Goal: Task Accomplishment & Management: Use online tool/utility

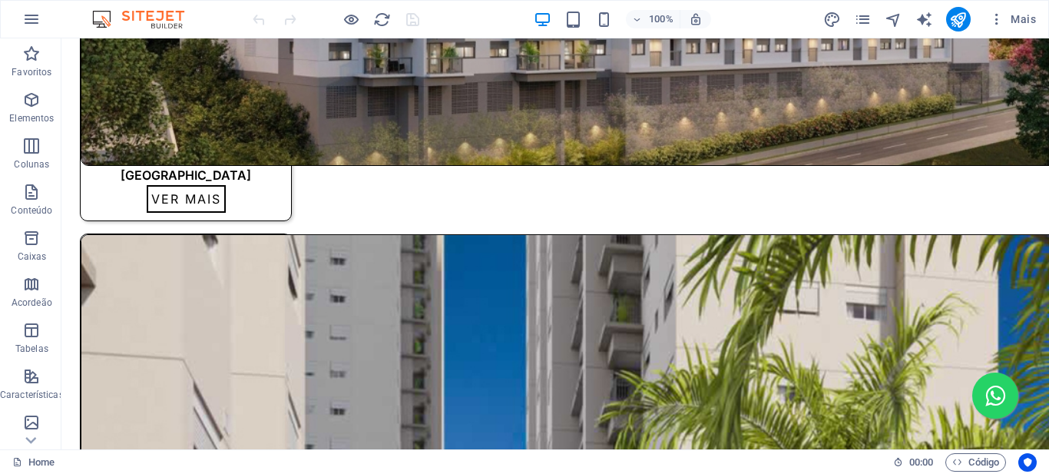
scroll to position [2006, 0]
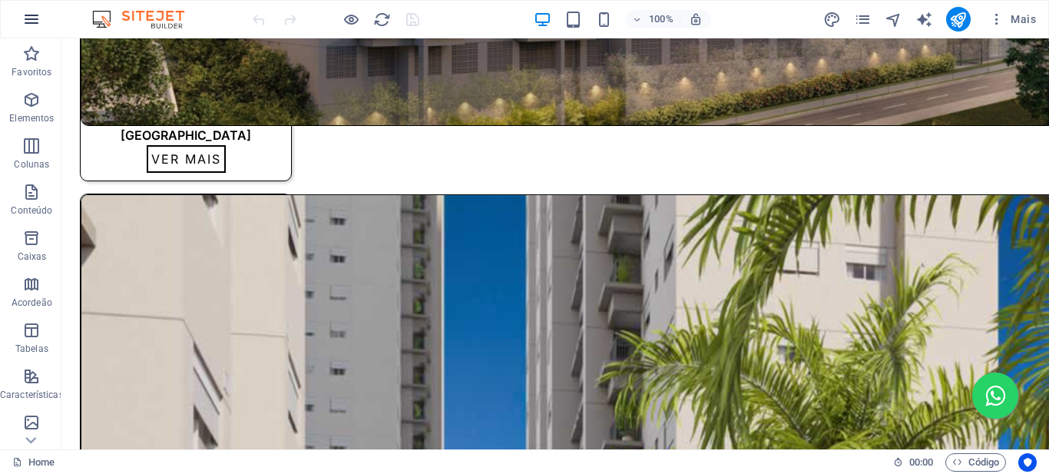
click at [31, 18] on icon "button" at bounding box center [31, 19] width 18 height 18
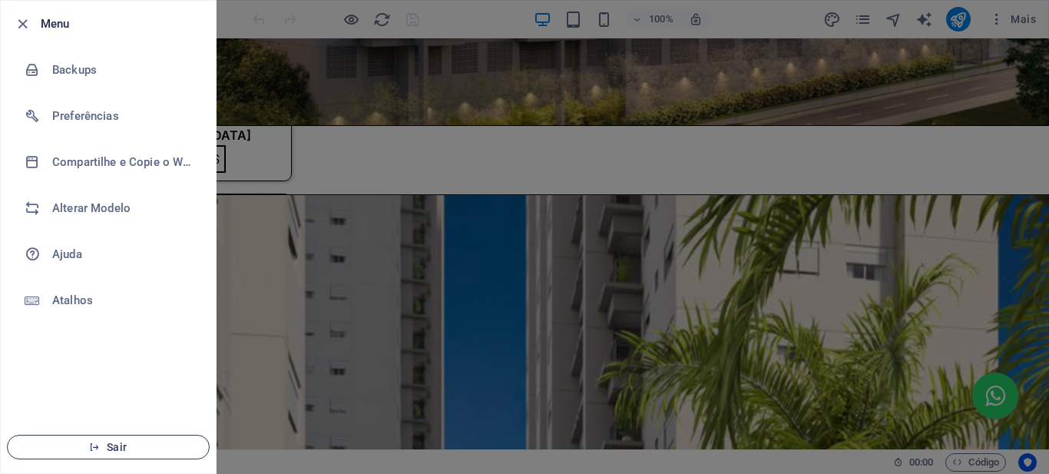
click at [92, 448] on icon "button" at bounding box center [94, 447] width 11 height 11
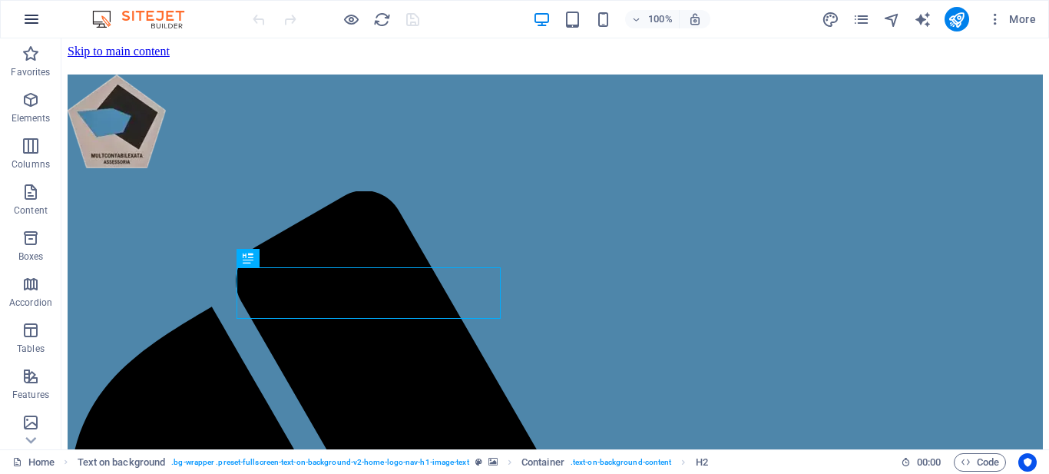
click at [24, 22] on icon "button" at bounding box center [31, 19] width 18 height 18
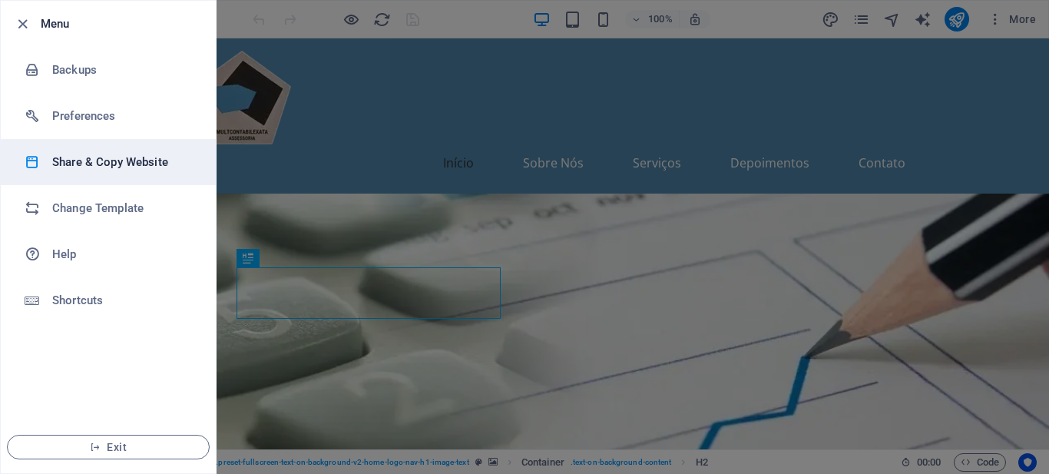
click at [112, 165] on h6 "Share & Copy Website" at bounding box center [123, 162] width 142 height 18
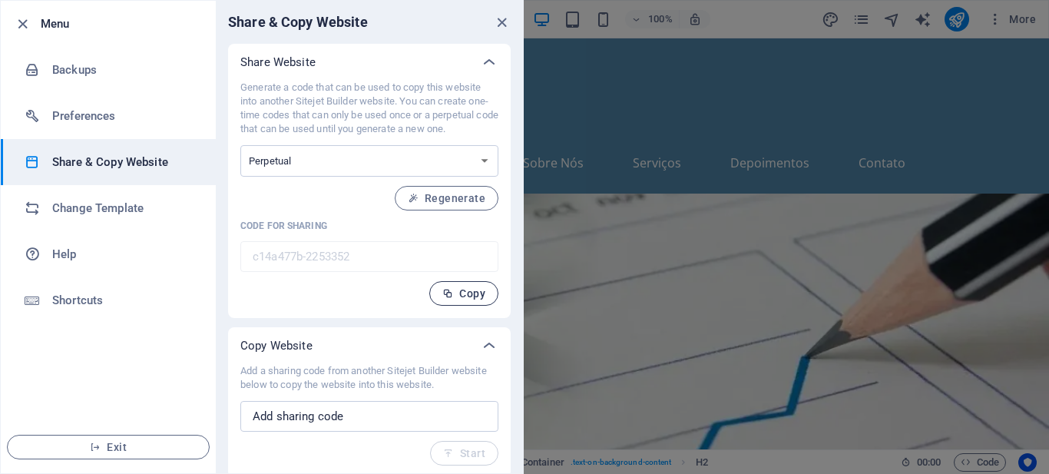
click at [461, 296] on span "Copy" at bounding box center [463, 293] width 43 height 12
click at [995, 18] on div at bounding box center [524, 237] width 1049 height 474
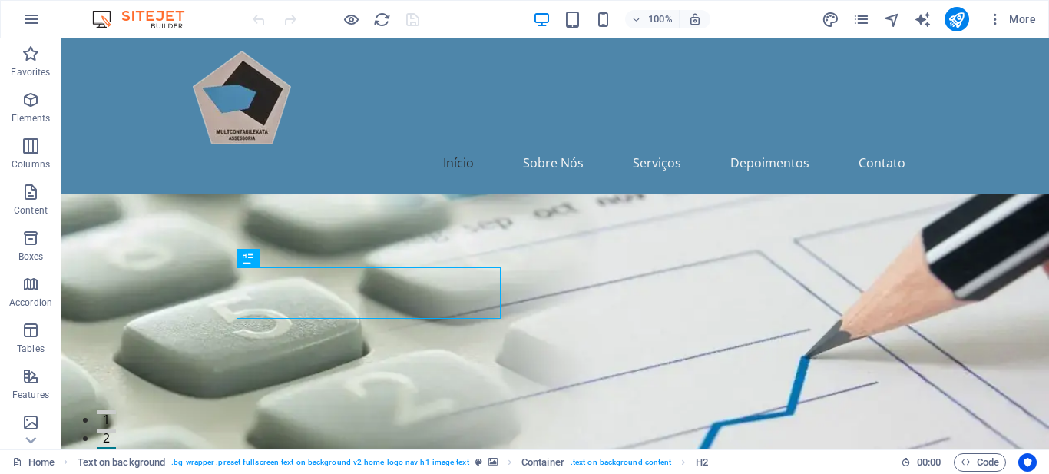
click at [994, 22] on icon "button" at bounding box center [995, 19] width 15 height 15
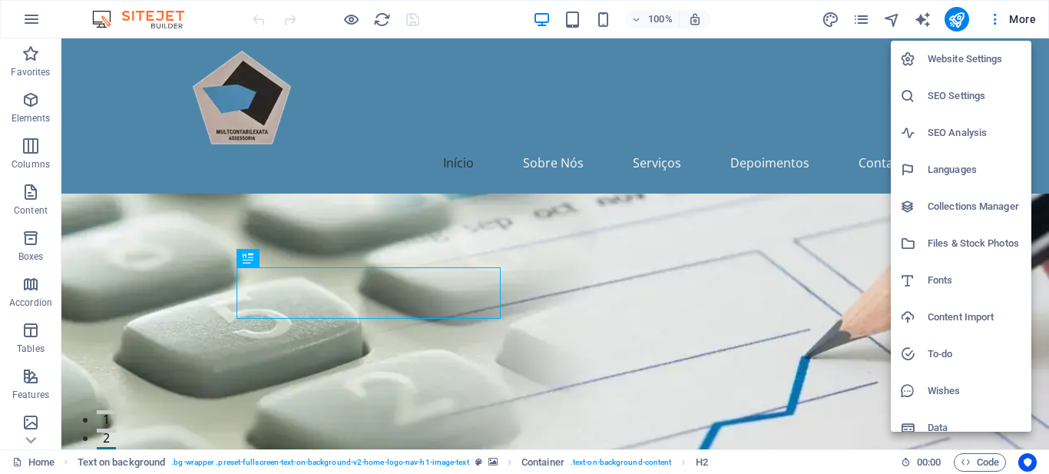
click at [978, 61] on h6 "Website Settings" at bounding box center [975, 59] width 94 height 18
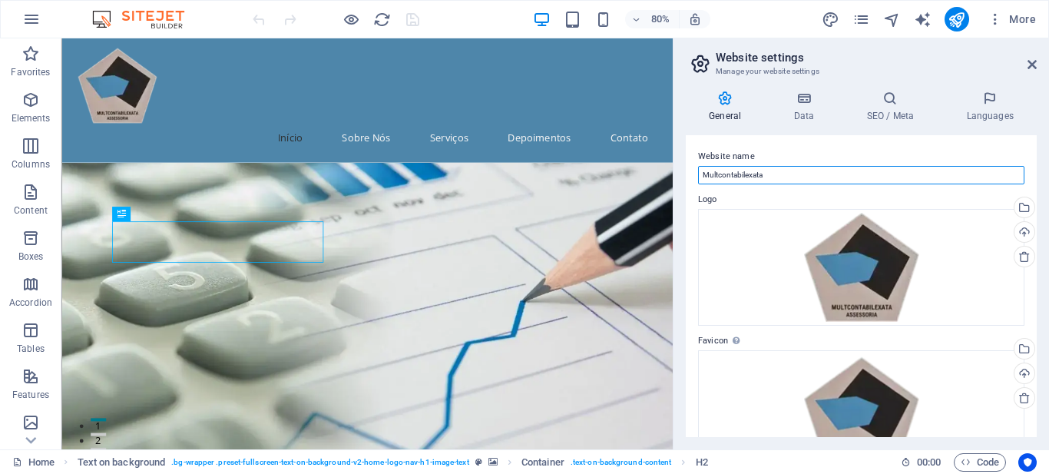
click at [758, 172] on input "Multcontabilexata" at bounding box center [861, 175] width 326 height 18
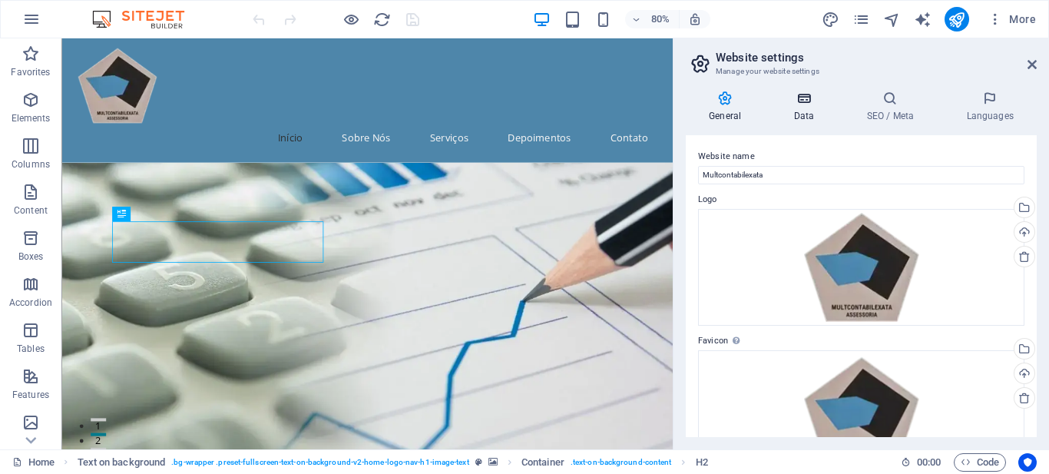
click at [816, 96] on icon at bounding box center [803, 98] width 67 height 15
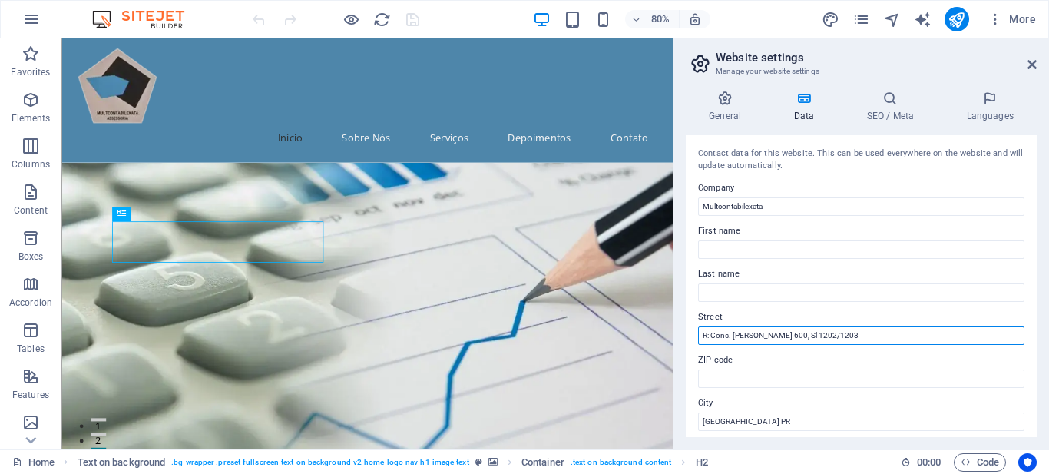
click at [749, 334] on input "R: Cons. [PERSON_NAME] 600, Sl 1202/1203" at bounding box center [861, 335] width 326 height 18
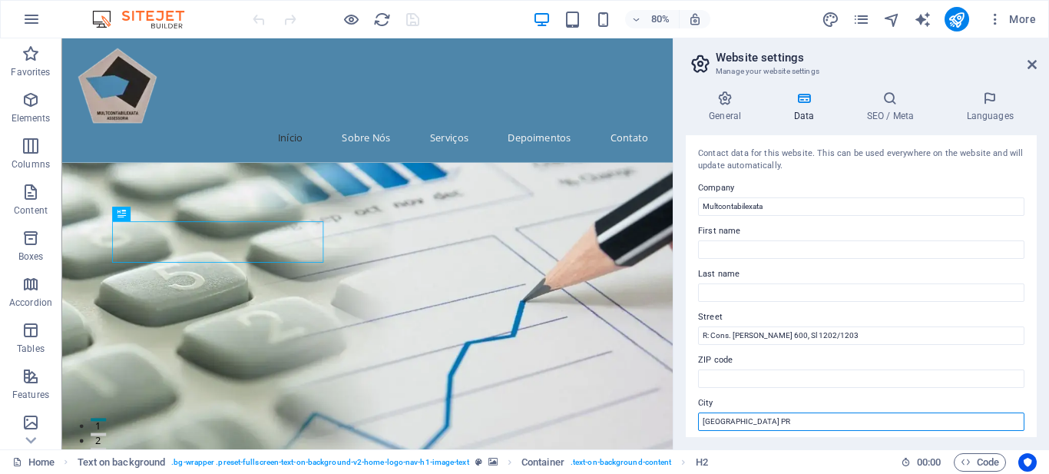
click at [720, 419] on input "[GEOGRAPHIC_DATA] PR" at bounding box center [861, 421] width 326 height 18
click at [721, 419] on input "[GEOGRAPHIC_DATA] PR" at bounding box center [861, 421] width 326 height 18
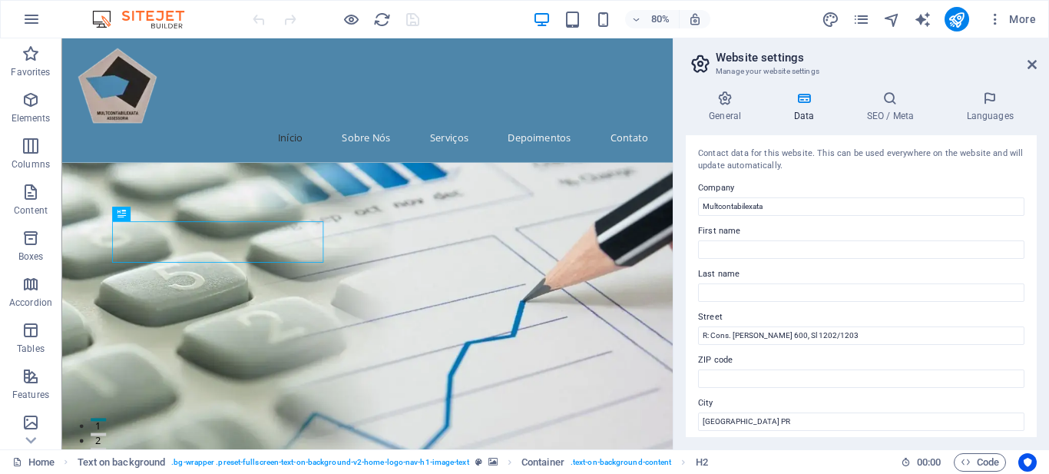
scroll to position [77, 0]
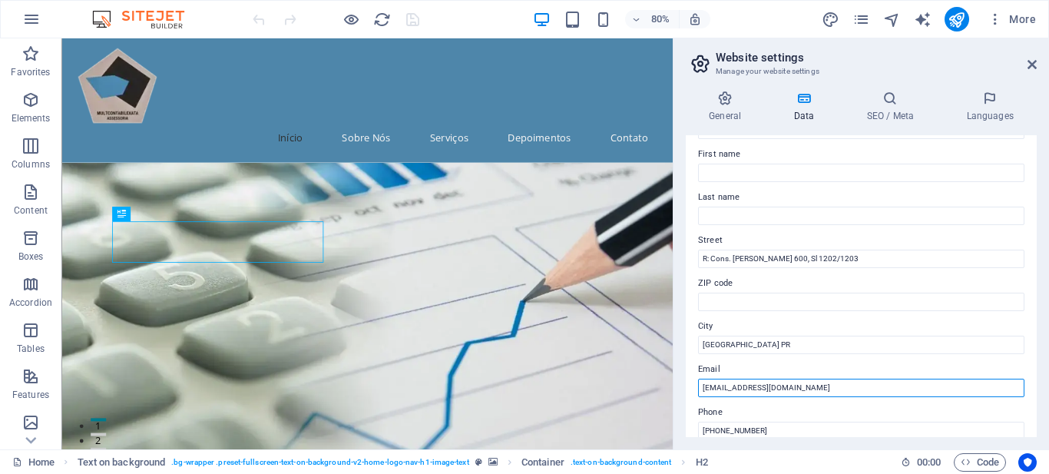
click at [763, 385] on input "[EMAIL_ADDRESS][DOMAIN_NAME]" at bounding box center [861, 388] width 326 height 18
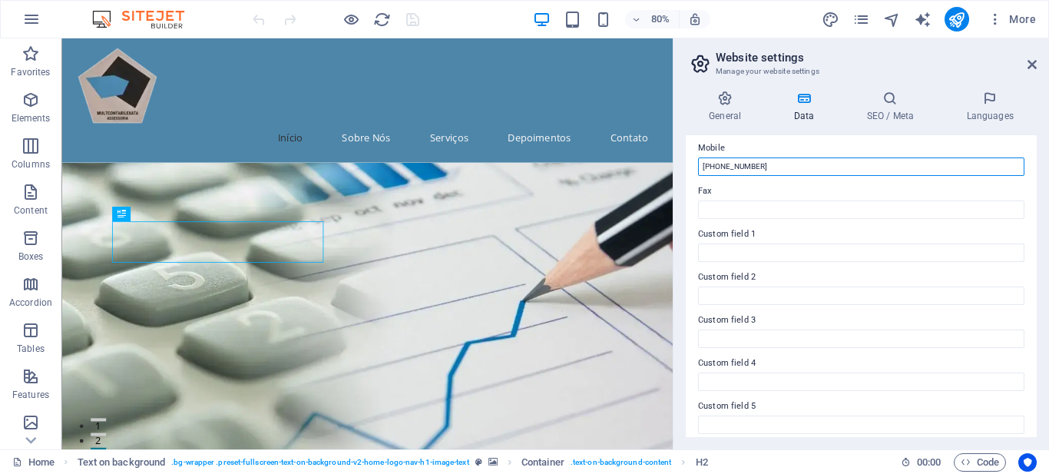
click at [737, 168] on input "[PHONE_NUMBER]" at bounding box center [861, 166] width 326 height 18
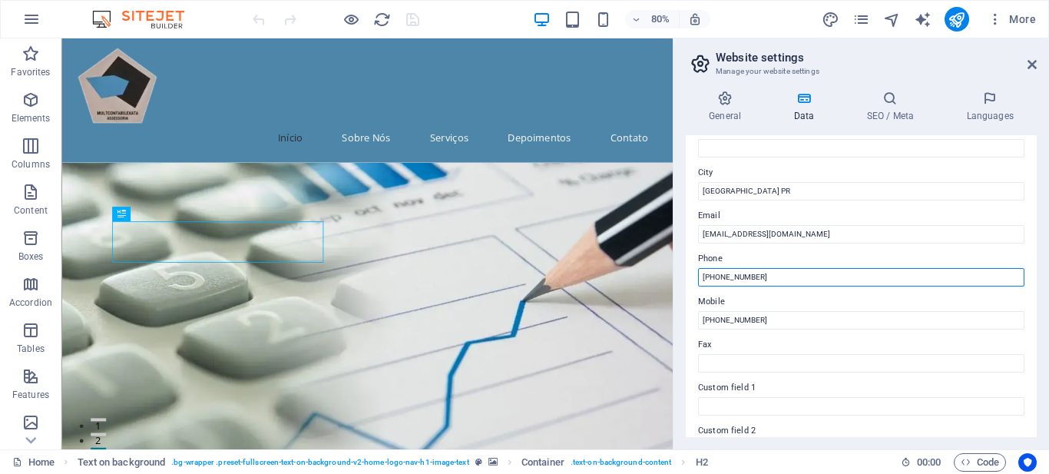
click at [736, 276] on input "[PHONE_NUMBER]" at bounding box center [861, 277] width 326 height 18
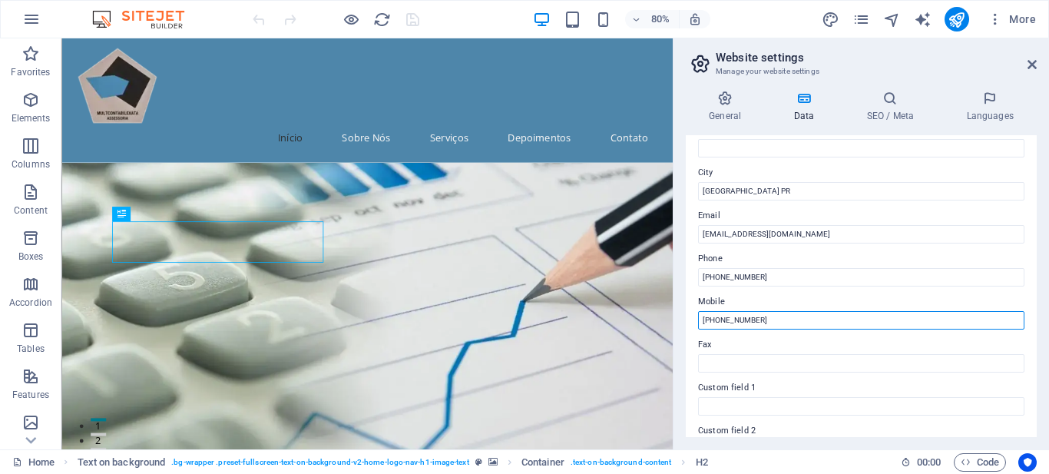
click at [741, 319] on input "[PHONE_NUMBER]" at bounding box center [861, 320] width 326 height 18
click at [895, 112] on h4 "SEO / Meta" at bounding box center [893, 107] width 100 height 32
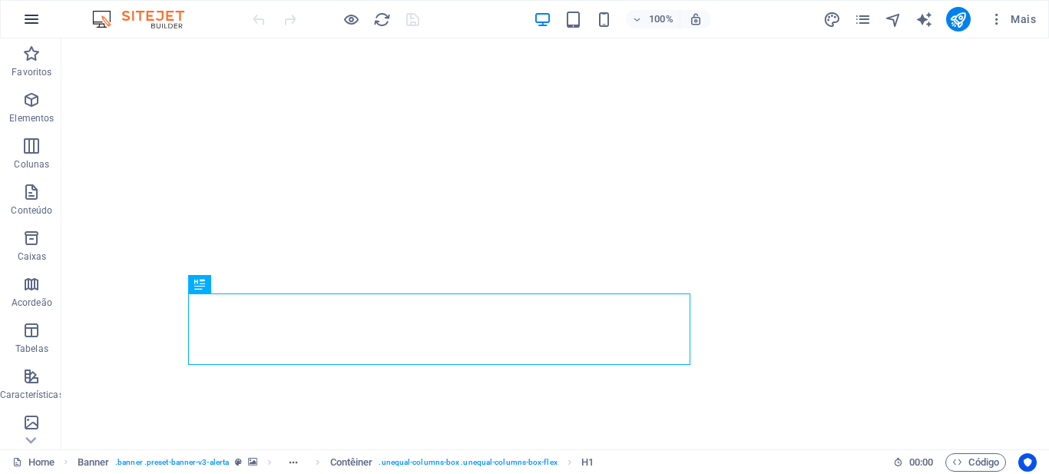
click at [38, 18] on icon "button" at bounding box center [31, 19] width 18 height 18
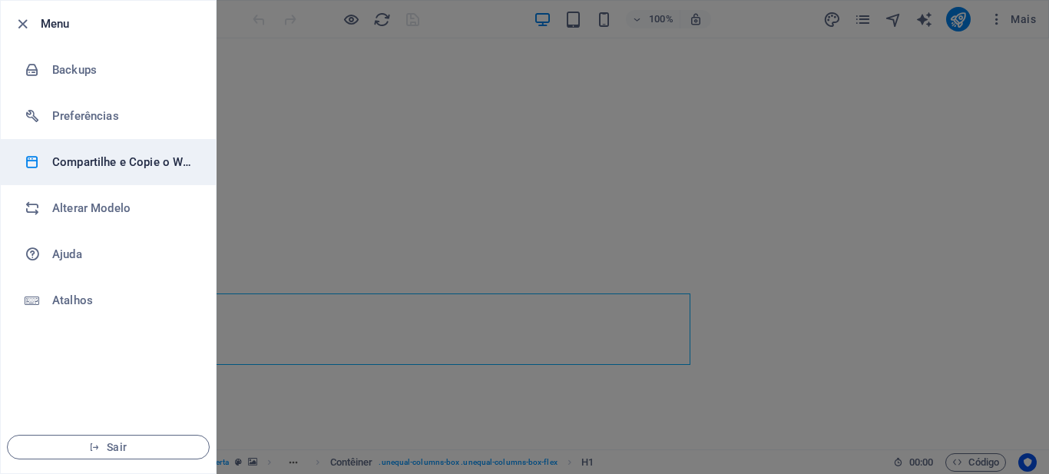
click at [109, 164] on h6 "Compartilhe e Copie o Website" at bounding box center [123, 162] width 142 height 18
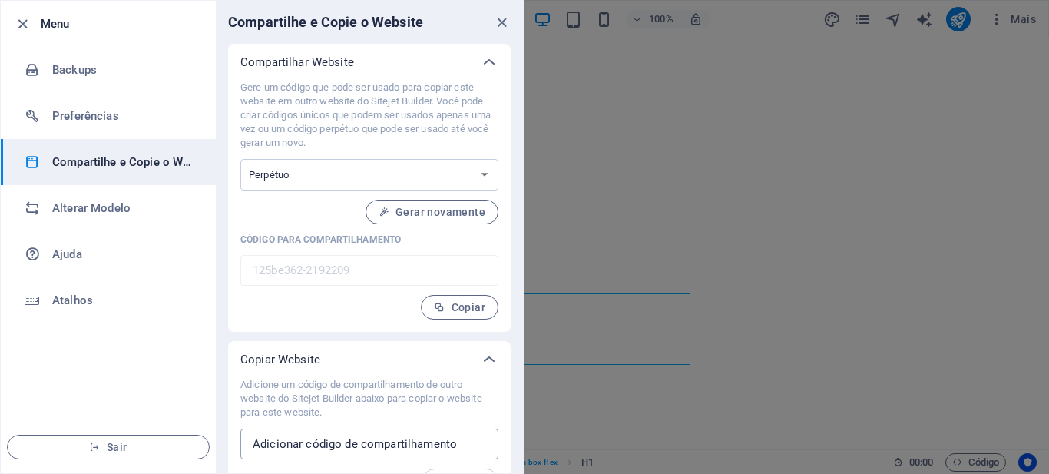
click at [347, 438] on input "text" at bounding box center [369, 444] width 258 height 31
paste input "[PHONE_NUMBER]"
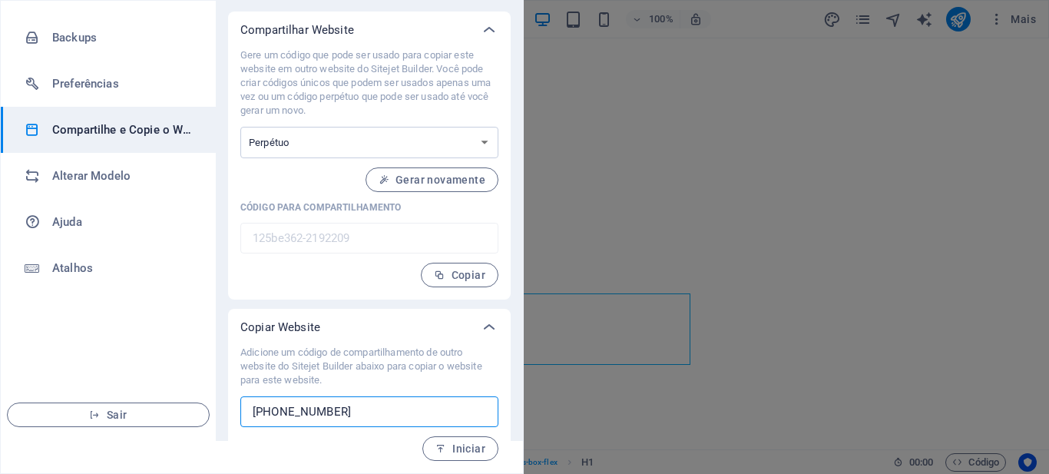
click at [368, 407] on input "[PHONE_NUMBER]" at bounding box center [369, 411] width 258 height 31
click at [366, 408] on input "[PHONE_NUMBER]" at bounding box center [369, 411] width 258 height 31
click at [365, 409] on input "[PHONE_NUMBER]" at bounding box center [369, 411] width 258 height 31
paste input "c14a477b-2253352"
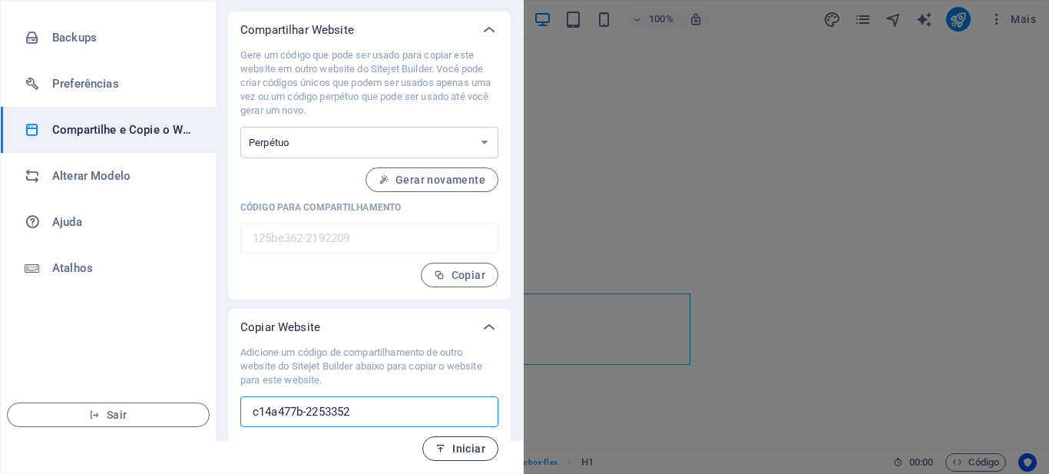
type input "c14a477b-2253352"
click at [464, 448] on span "Iniciar" at bounding box center [460, 448] width 50 height 12
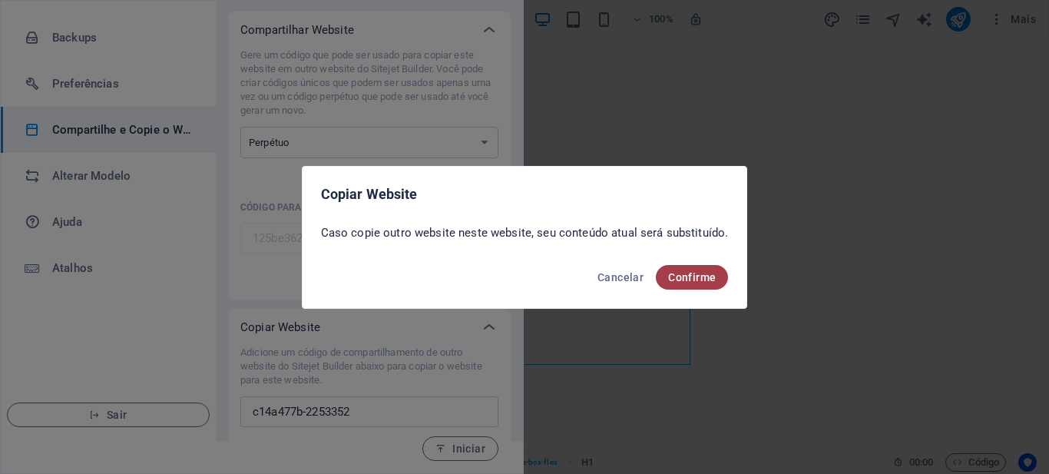
click at [679, 283] on button "Confirme" at bounding box center [692, 277] width 72 height 25
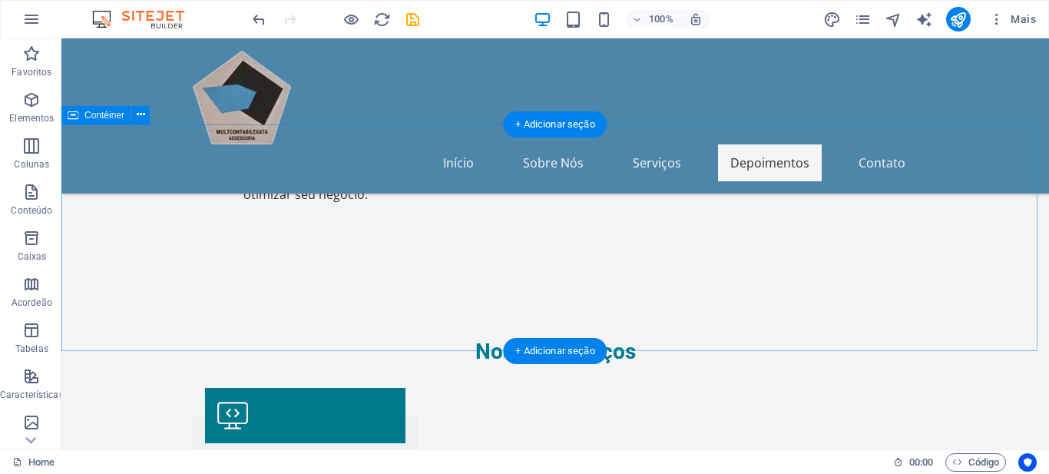
scroll to position [2381, 0]
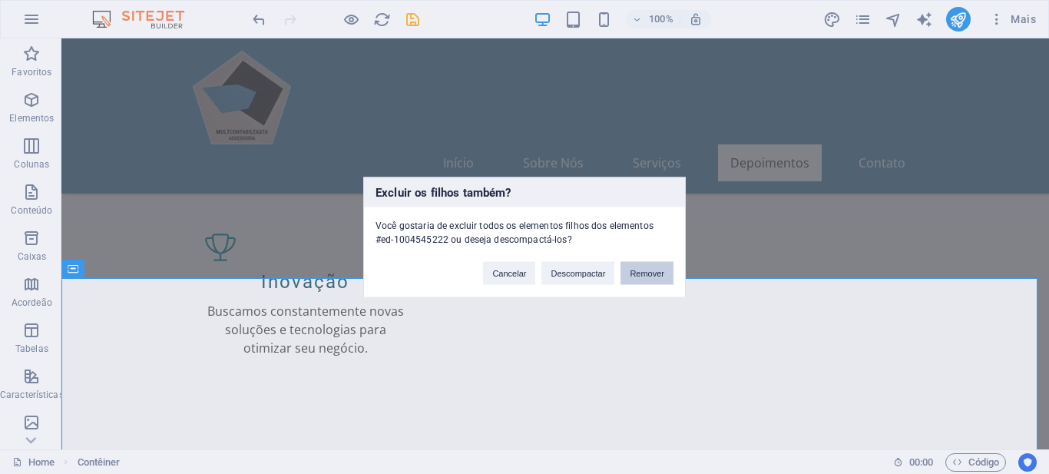
click at [654, 272] on button "Remover" at bounding box center [646, 272] width 53 height 23
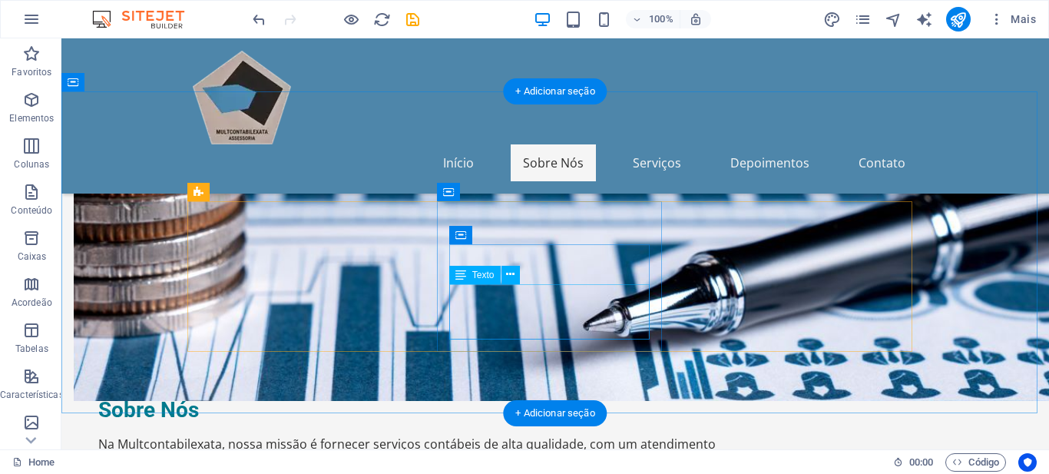
scroll to position [691, 0]
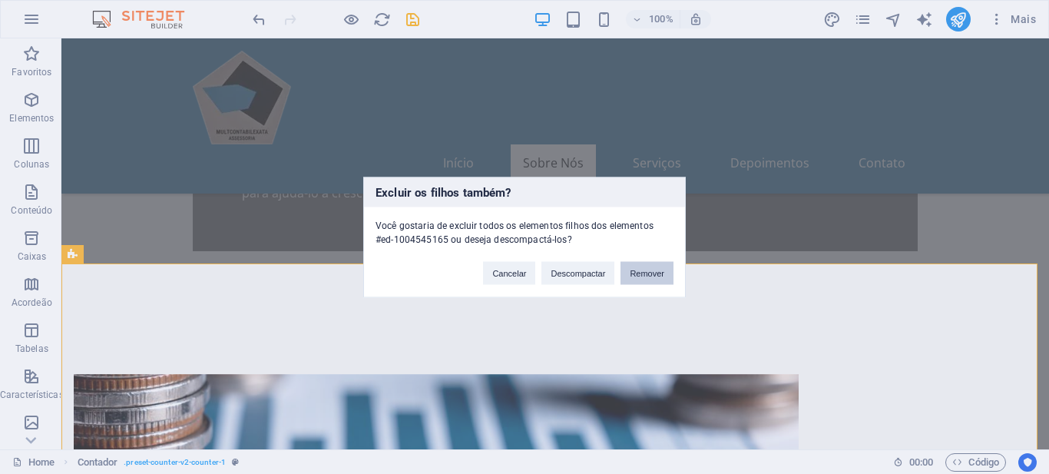
click at [647, 273] on button "Remover" at bounding box center [646, 272] width 53 height 23
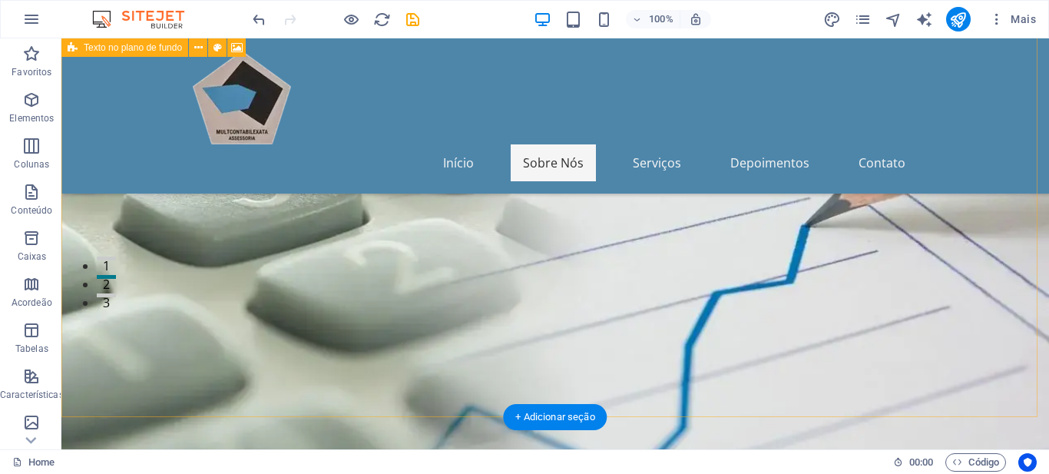
scroll to position [384, 0]
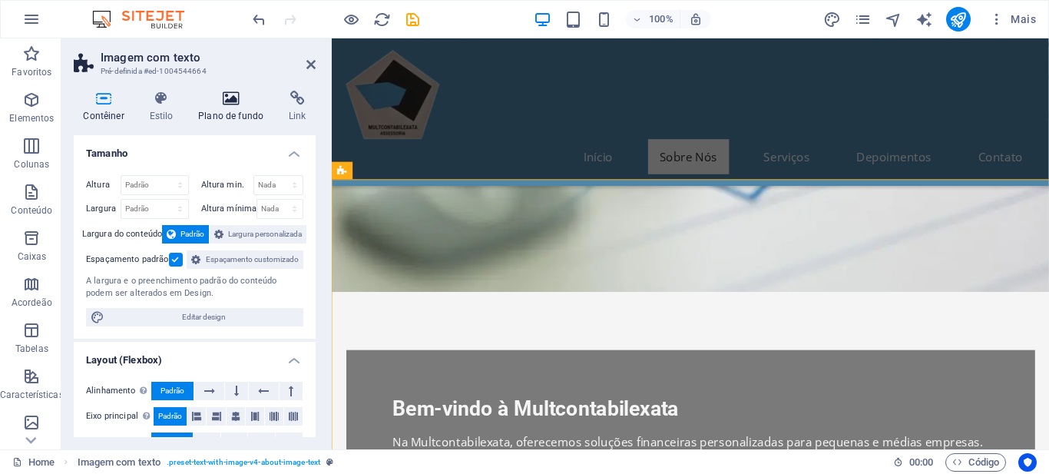
click at [228, 103] on icon at bounding box center [231, 98] width 84 height 15
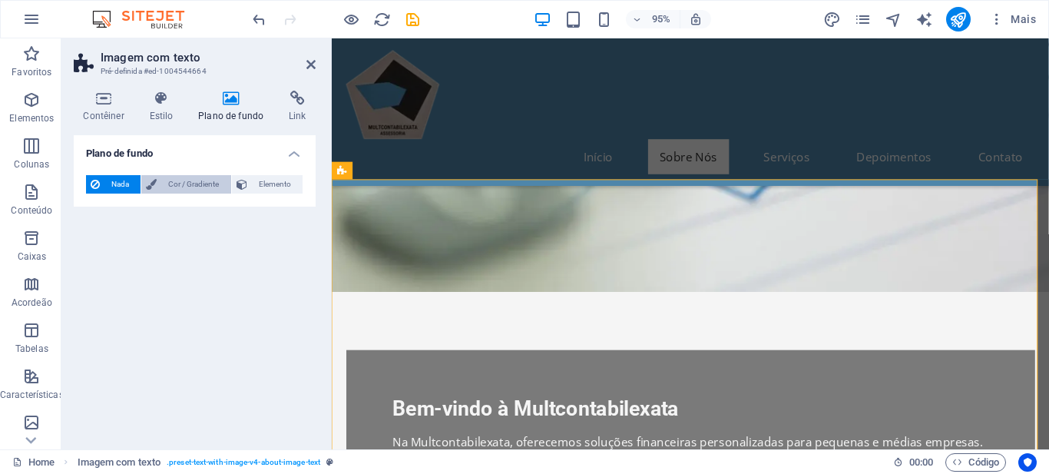
click at [163, 182] on button "Cor / Gradiente" at bounding box center [185, 184] width 89 height 18
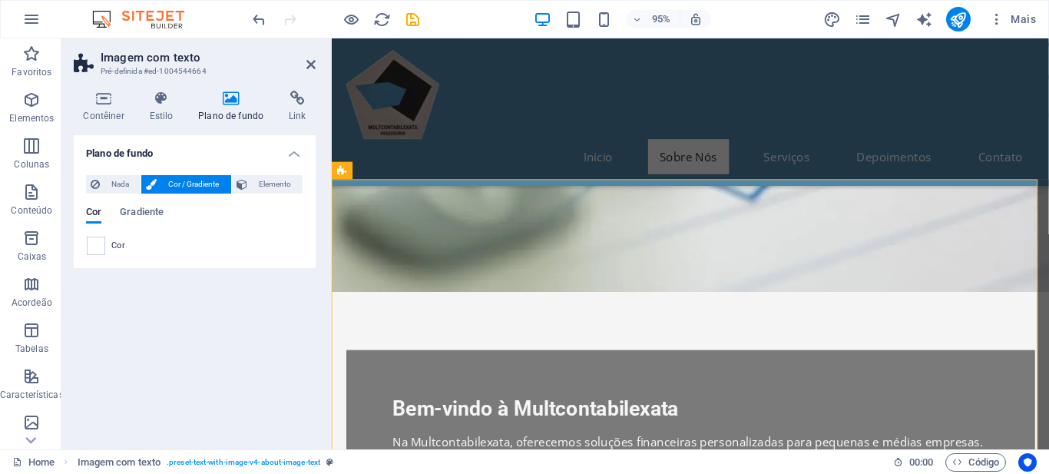
click at [96, 245] on span at bounding box center [96, 245] width 17 height 17
type input "#ffffff"
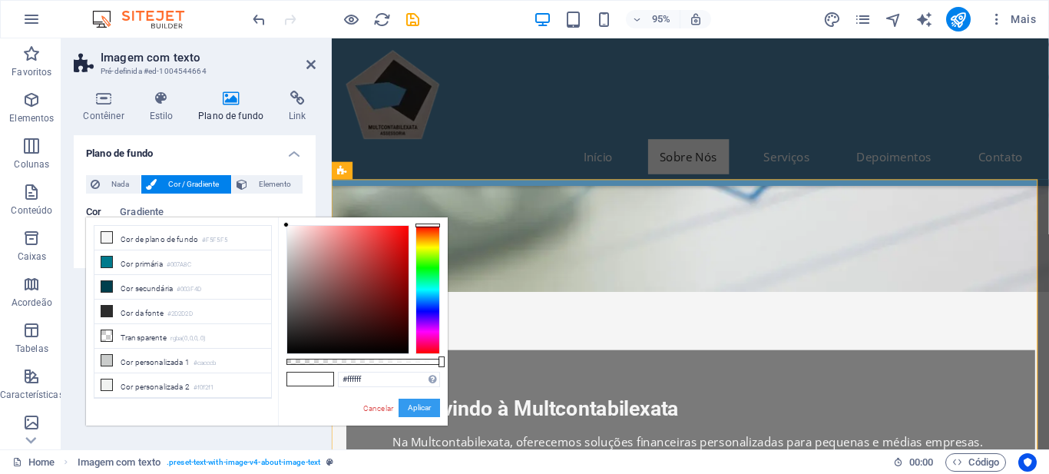
click at [410, 409] on button "Aplicar" at bounding box center [419, 408] width 41 height 18
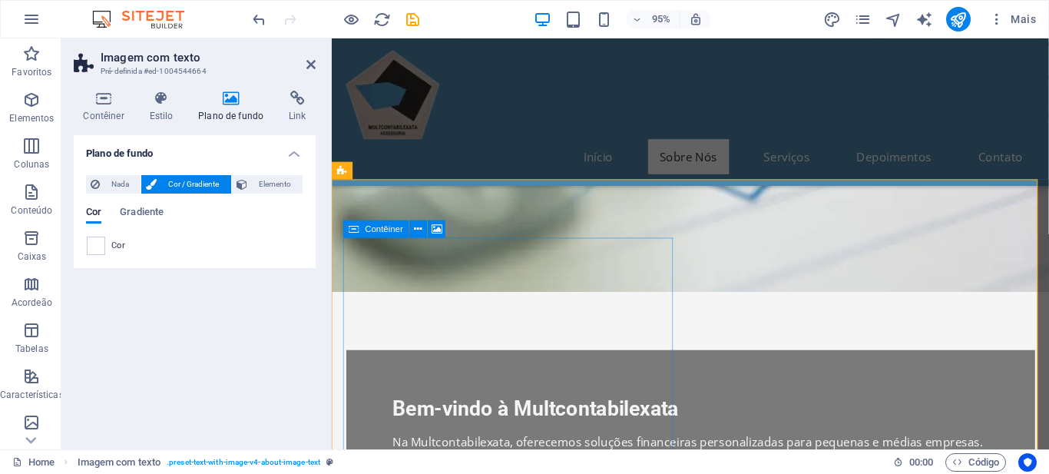
scroll to position [461, 0]
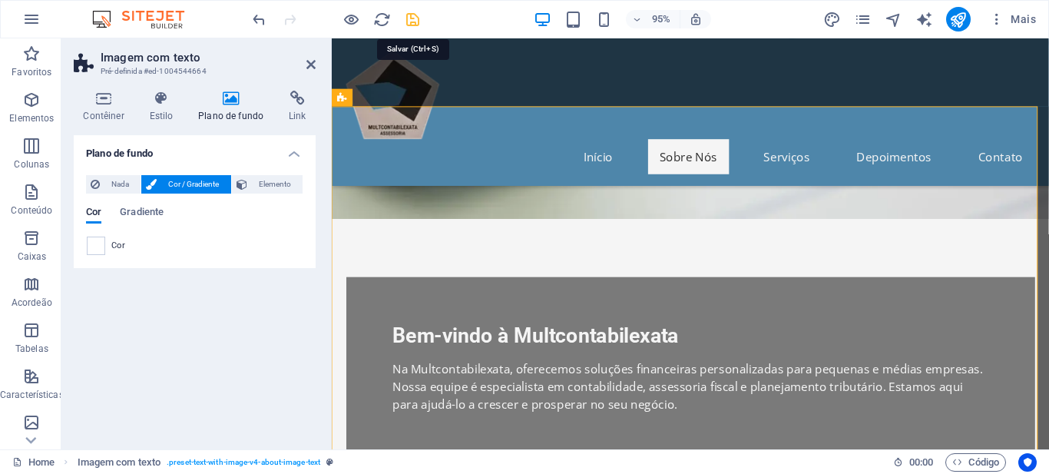
click at [414, 15] on icon "save" at bounding box center [413, 20] width 18 height 18
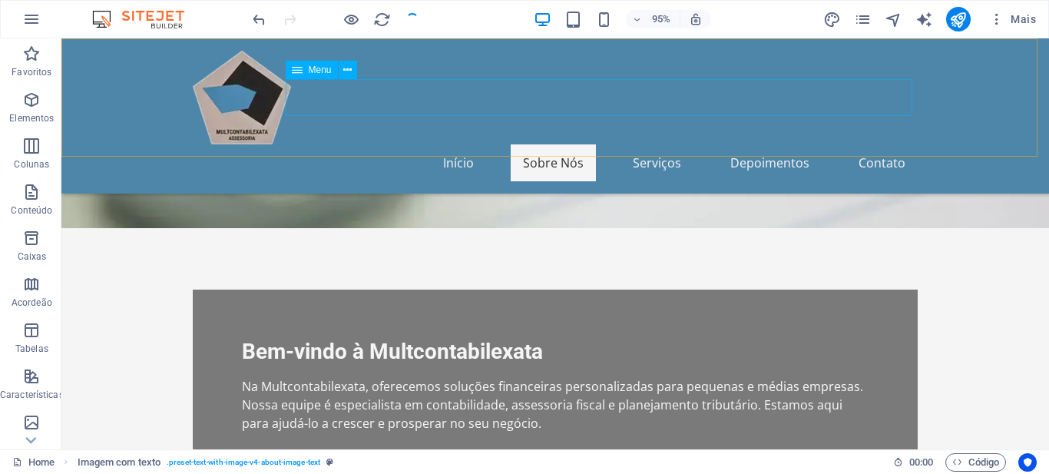
checkbox input "false"
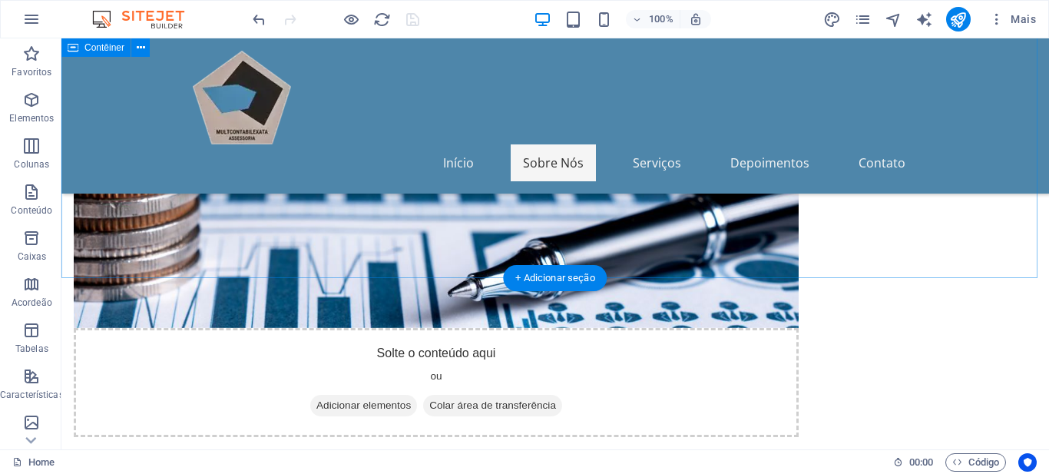
scroll to position [1075, 0]
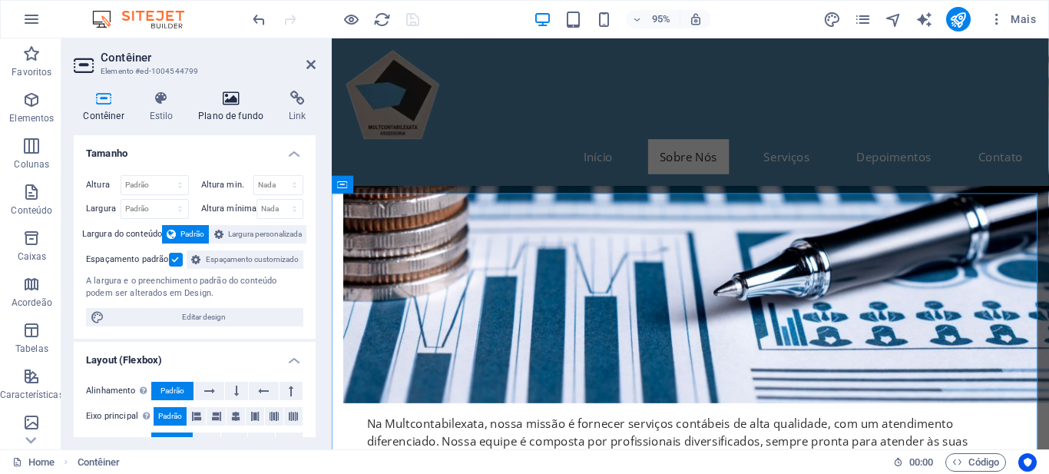
click at [219, 106] on h4 "Plano de fundo" at bounding box center [234, 107] width 91 height 32
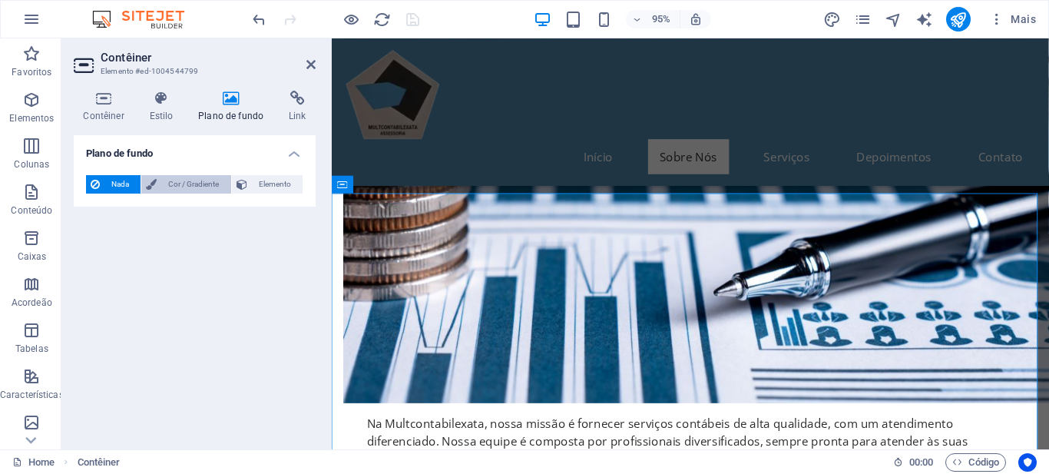
click at [154, 184] on icon at bounding box center [151, 184] width 11 height 18
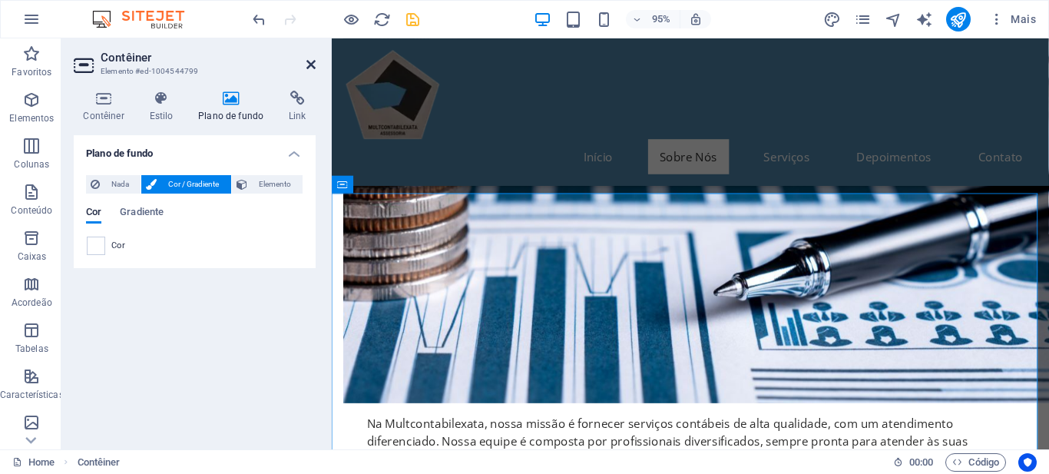
click at [308, 61] on icon at bounding box center [310, 64] width 9 height 12
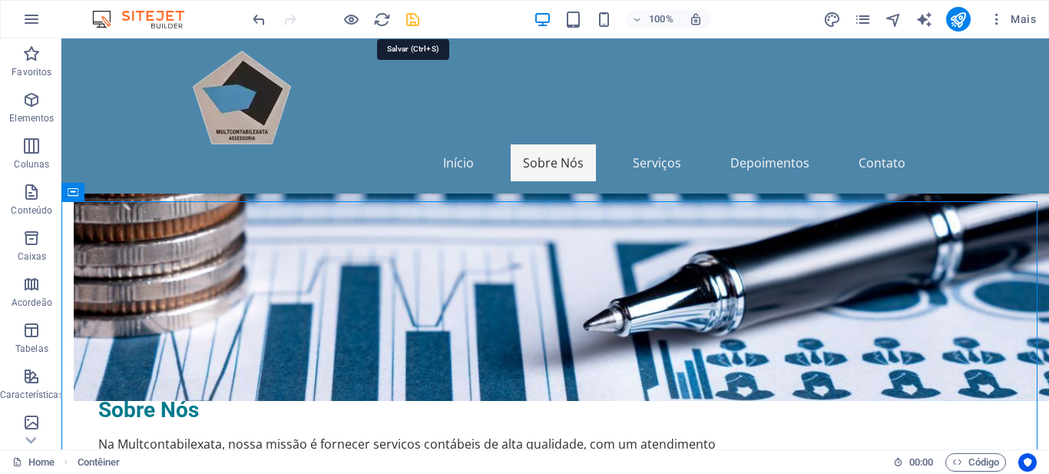
click at [407, 16] on icon "save" at bounding box center [413, 20] width 18 height 18
checkbox input "false"
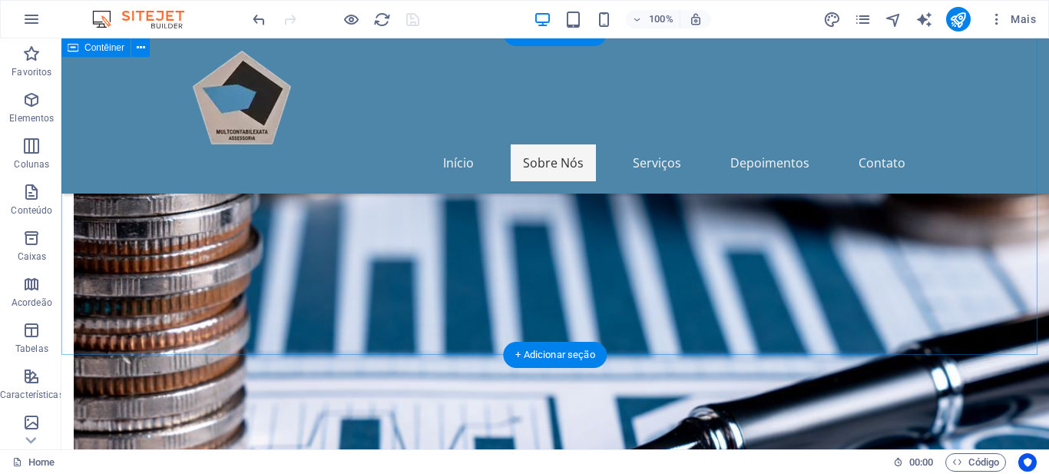
scroll to position [614, 0]
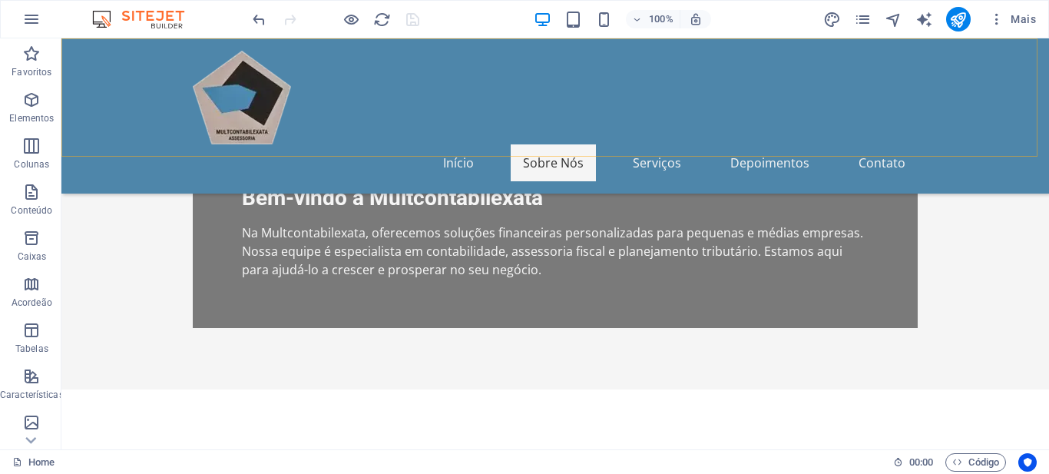
click at [91, 65] on div "Início Sobre Nós Serviços Depoimentos Contato" at bounding box center [555, 115] width 988 height 155
drag, startPoint x: 91, startPoint y: 65, endPoint x: 279, endPoint y: 147, distance: 205.6
click at [91, 65] on div "Início Sobre Nós Serviços Depoimentos Contato" at bounding box center [555, 115] width 988 height 155
select select "header"
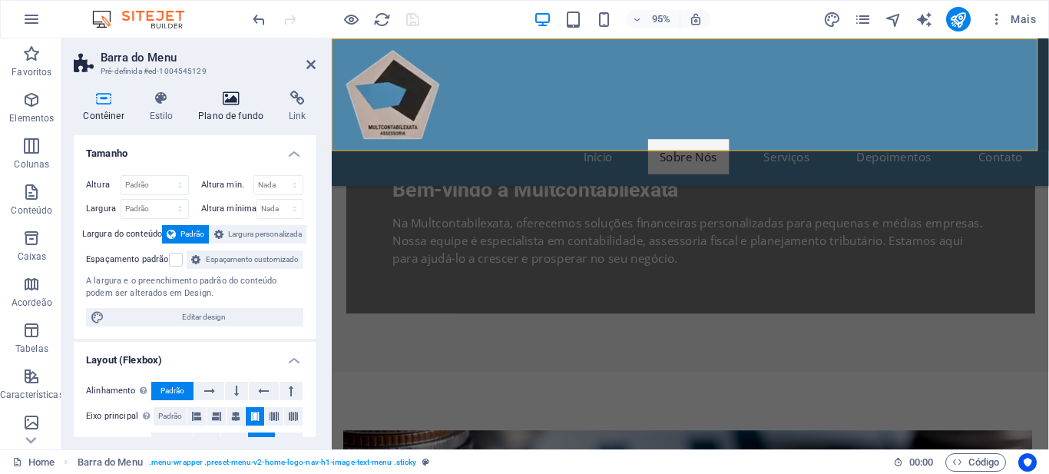
click at [220, 108] on h4 "Plano de fundo" at bounding box center [234, 107] width 91 height 32
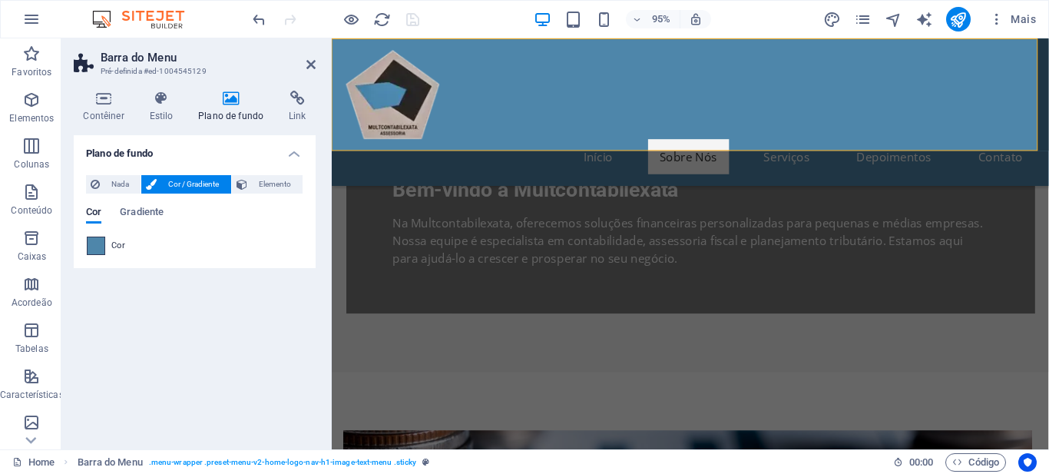
click at [94, 244] on span at bounding box center [96, 245] width 17 height 17
type input "#4e86aa"
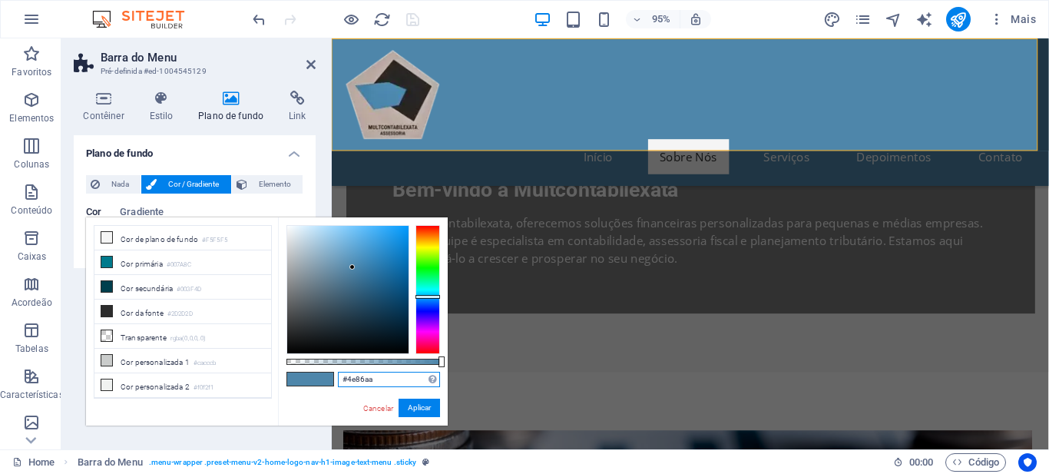
click at [365, 372] on input "#4e86aa" at bounding box center [389, 379] width 102 height 15
click at [364, 372] on input "#4e86aa" at bounding box center [389, 379] width 102 height 15
click at [365, 372] on input "#4e86aa" at bounding box center [389, 379] width 102 height 15
click at [421, 405] on button "Aplicar" at bounding box center [419, 408] width 41 height 18
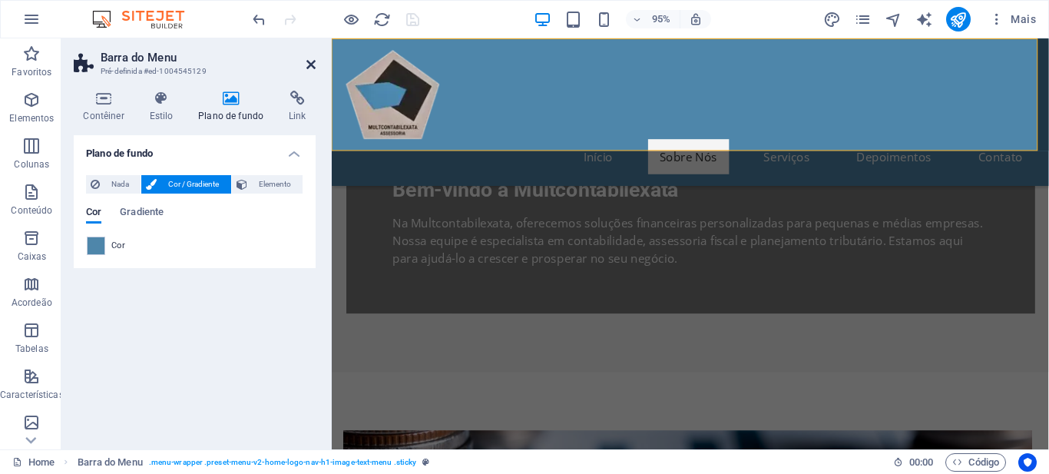
drag, startPoint x: 310, startPoint y: 61, endPoint x: 240, endPoint y: 28, distance: 78.3
click at [310, 61] on icon at bounding box center [310, 64] width 9 height 12
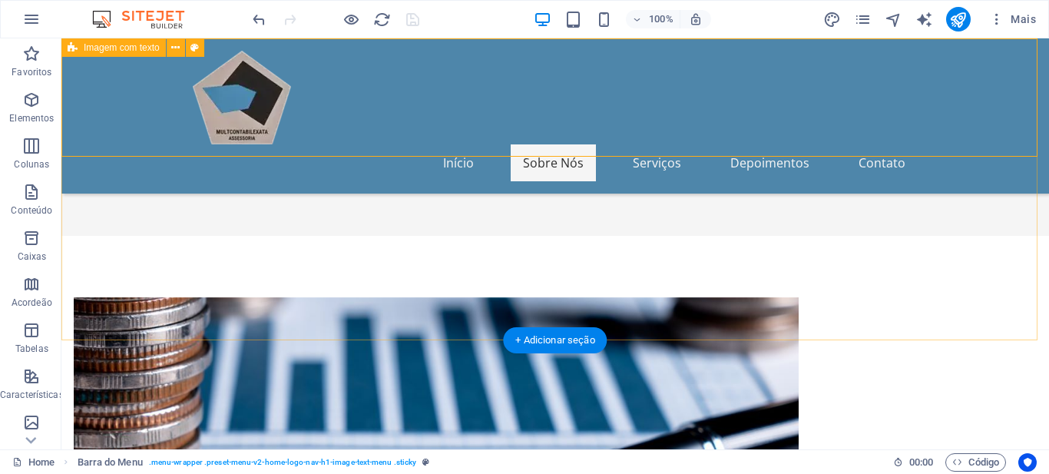
scroll to position [845, 0]
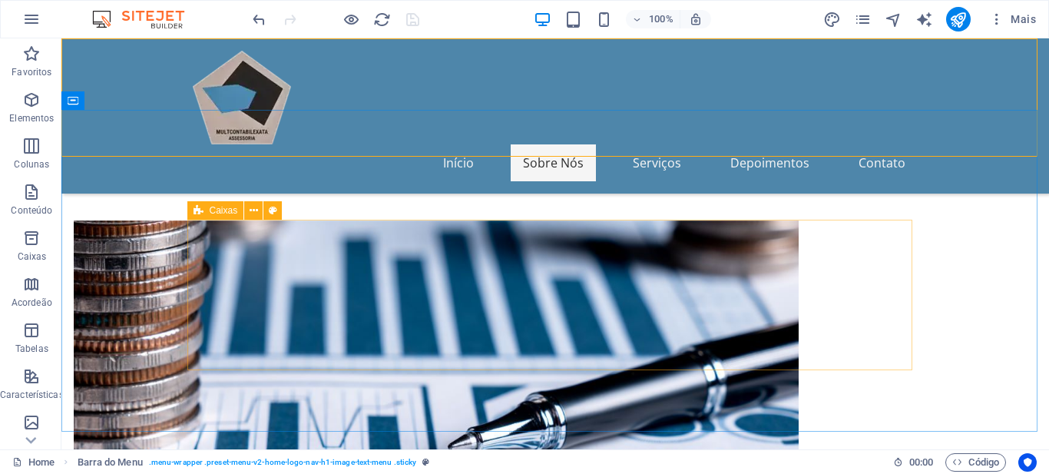
click at [196, 209] on icon at bounding box center [199, 210] width 10 height 18
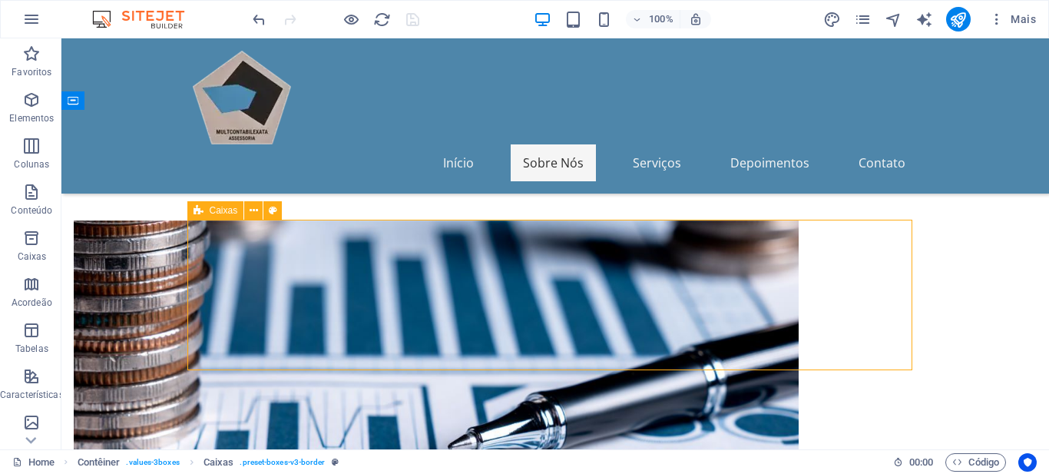
click at [196, 209] on icon at bounding box center [199, 210] width 10 height 18
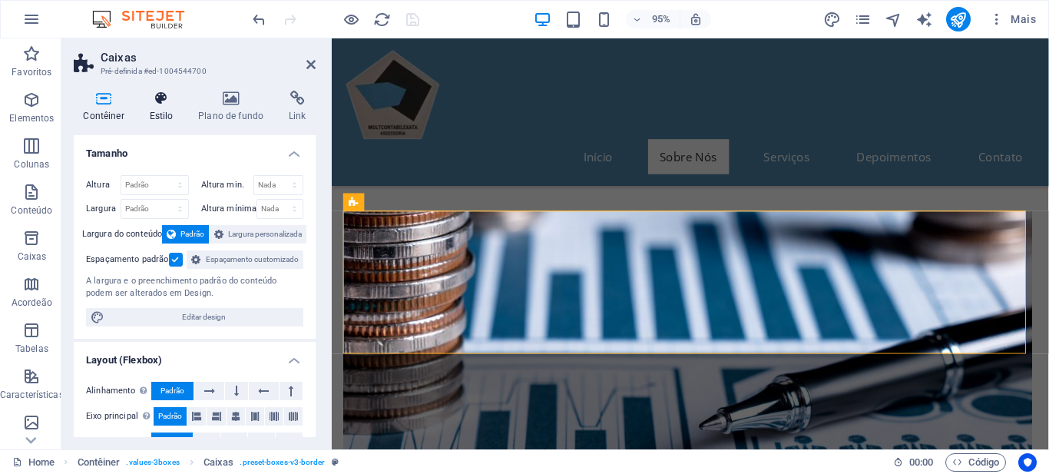
click at [153, 104] on icon at bounding box center [161, 98] width 43 height 15
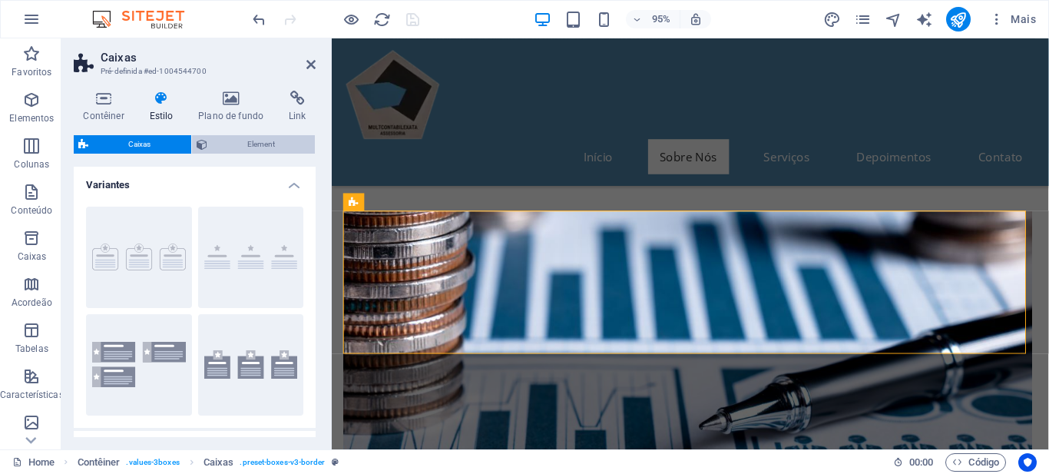
click at [212, 149] on span "Element" at bounding box center [261, 144] width 99 height 18
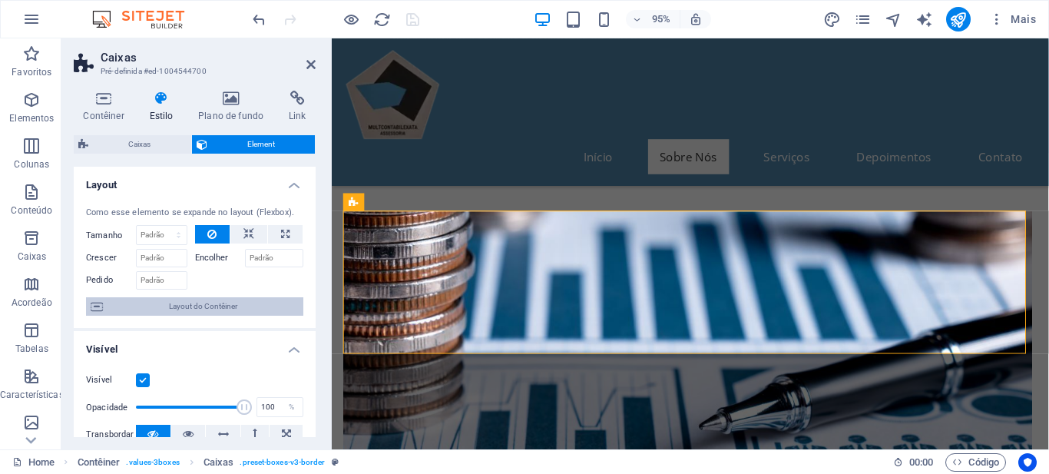
scroll to position [0, 0]
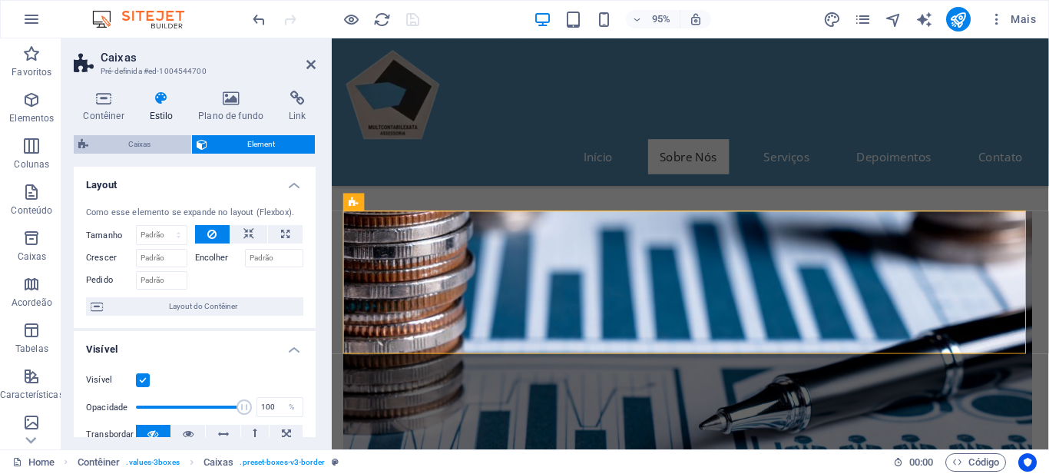
click at [145, 141] on span "Caixas" at bounding box center [140, 144] width 94 height 18
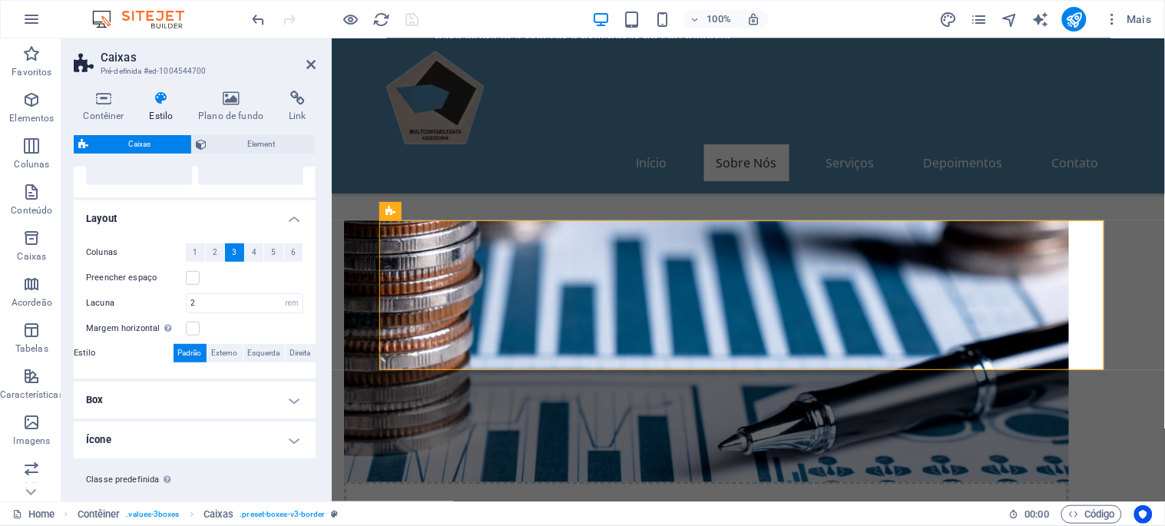
scroll to position [260, 0]
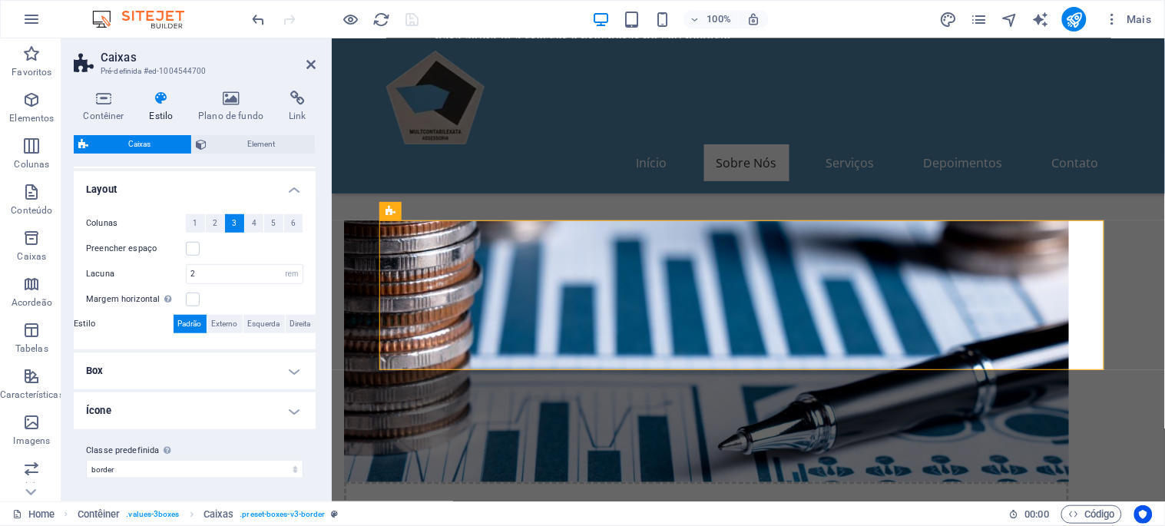
click at [124, 409] on h4 "Ícone" at bounding box center [195, 410] width 242 height 37
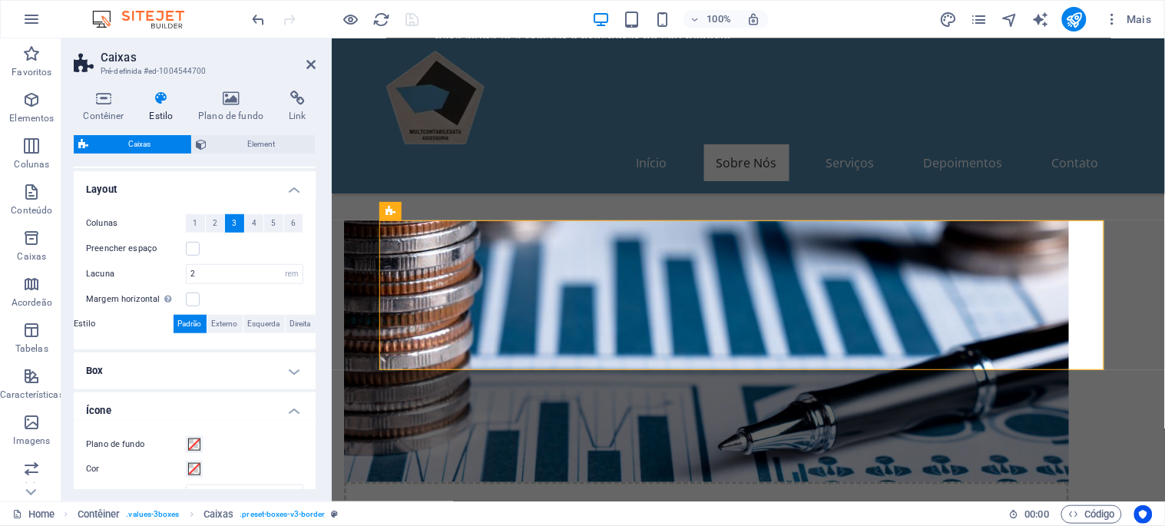
scroll to position [454, 0]
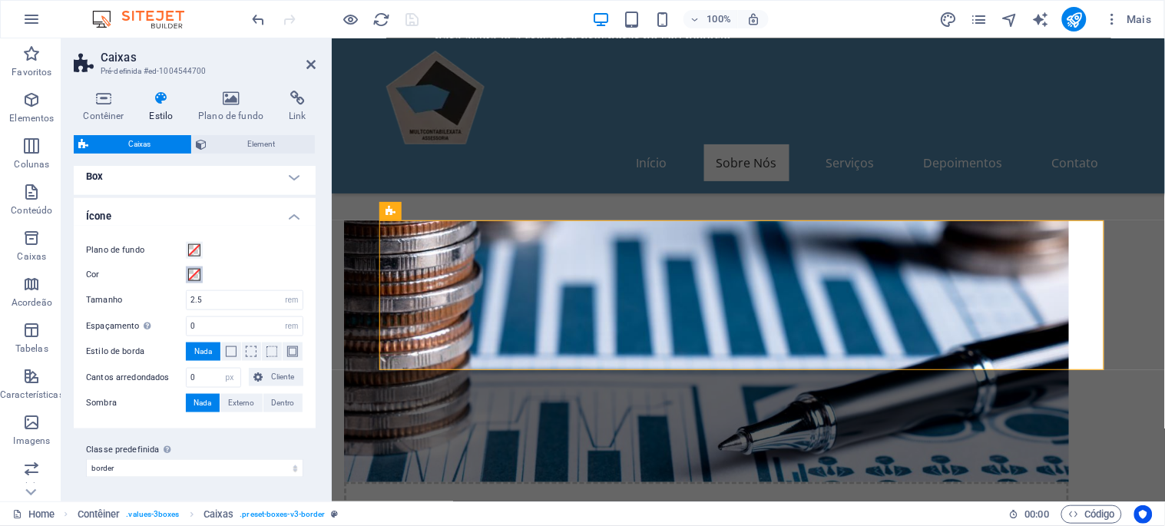
click at [194, 276] on span at bounding box center [194, 275] width 12 height 12
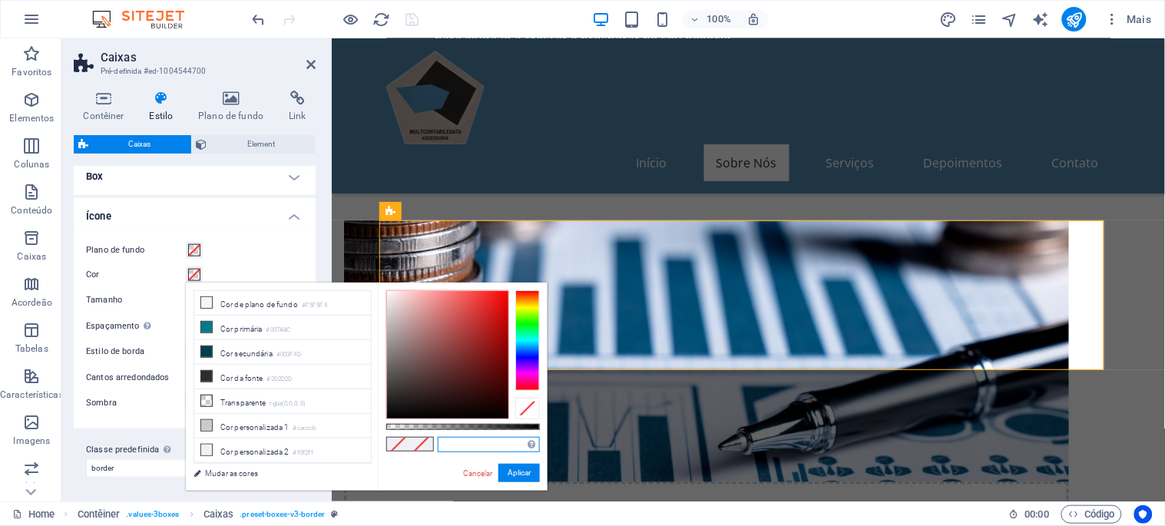
click at [463, 445] on input "text" at bounding box center [489, 444] width 102 height 15
paste input "#4e86aa"
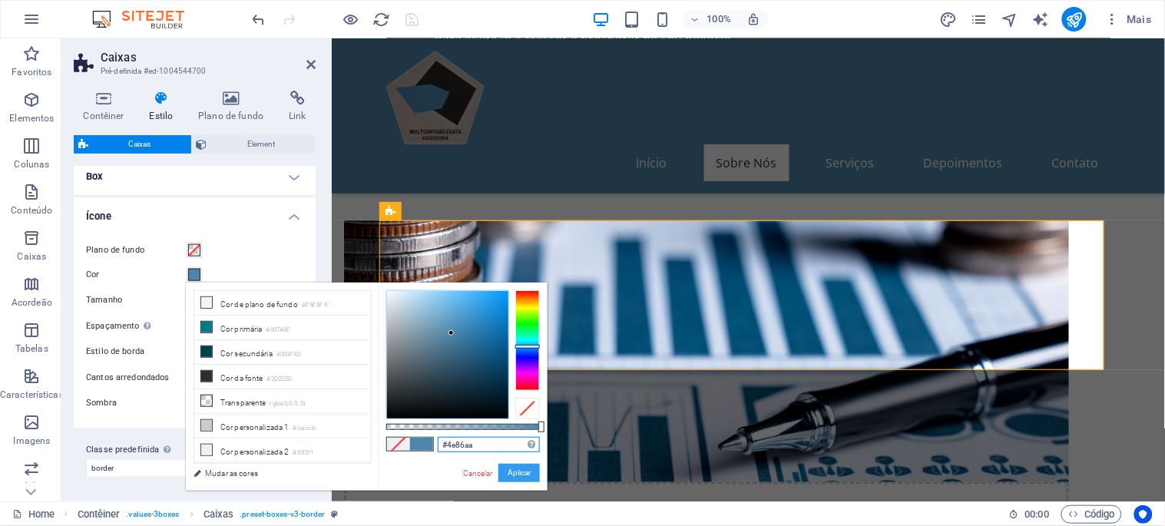
type input "#4e86aa"
click at [524, 473] on button "Aplicar" at bounding box center [518, 473] width 41 height 18
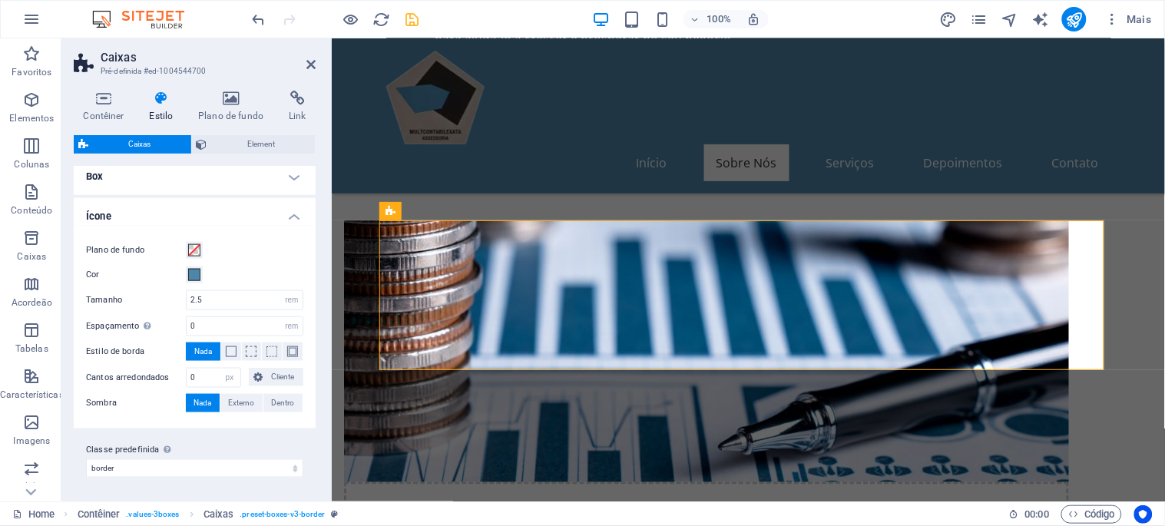
click at [325, 263] on div "Contêiner Estilo Plano de fundo Link Tamanho Altura Padrão px rem % vh vw Altur…" at bounding box center [194, 289] width 266 height 423
drag, startPoint x: 712, startPoint y: 181, endPoint x: 982, endPoint y: 184, distance: 270.3
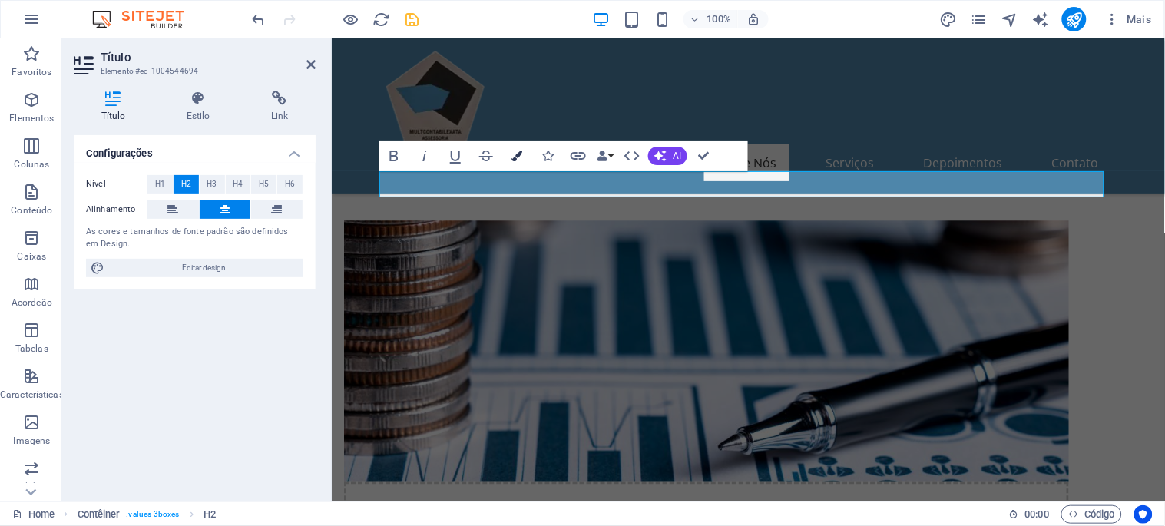
click at [517, 154] on icon "button" at bounding box center [516, 156] width 11 height 11
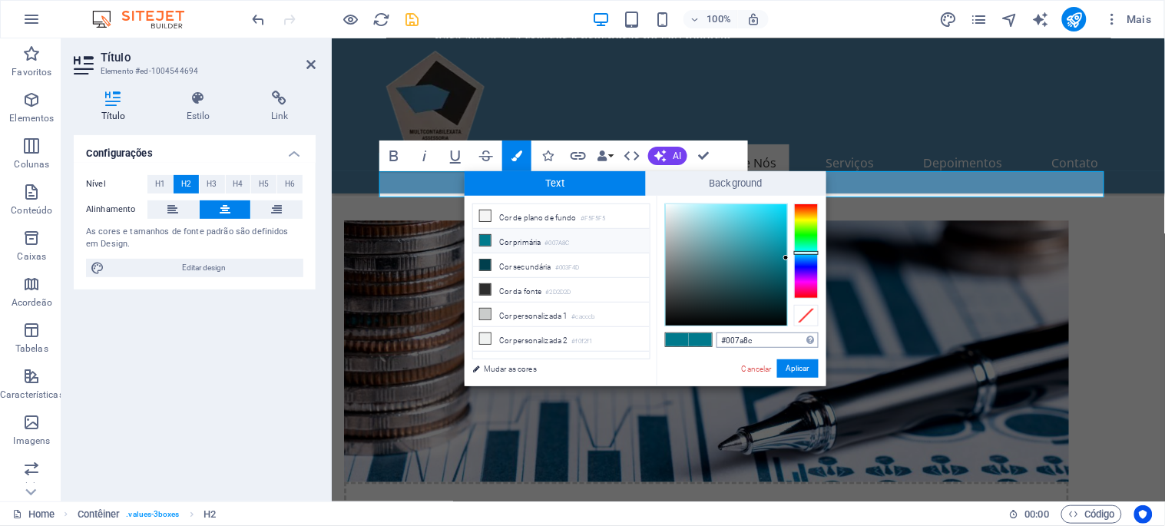
click at [738, 341] on input "#007a8c" at bounding box center [767, 340] width 102 height 15
click at [737, 342] on input "#007a8c" at bounding box center [767, 340] width 102 height 15
type input "#4e86aa"
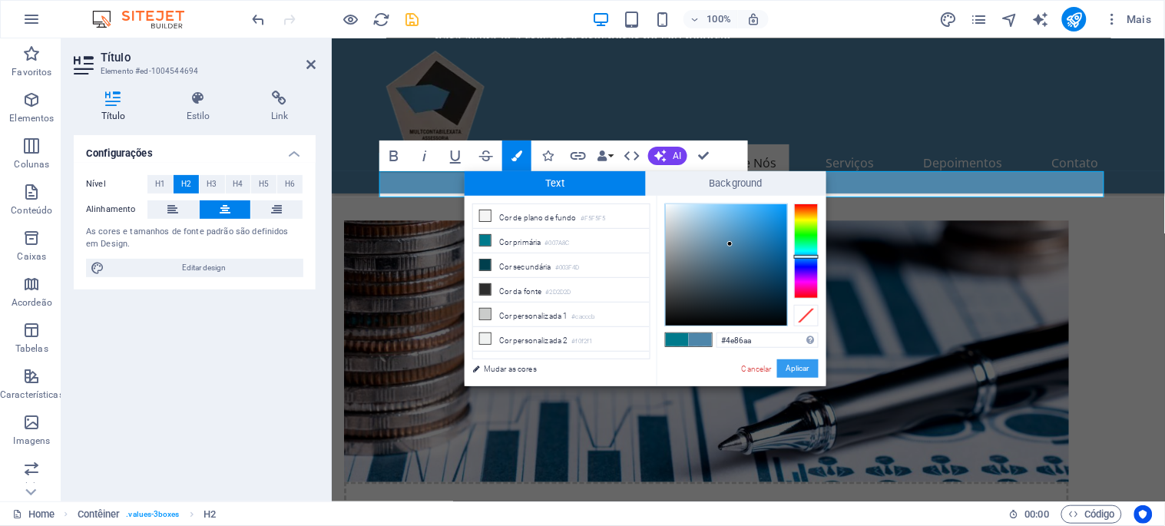
click at [793, 366] on button "Aplicar" at bounding box center [797, 368] width 41 height 18
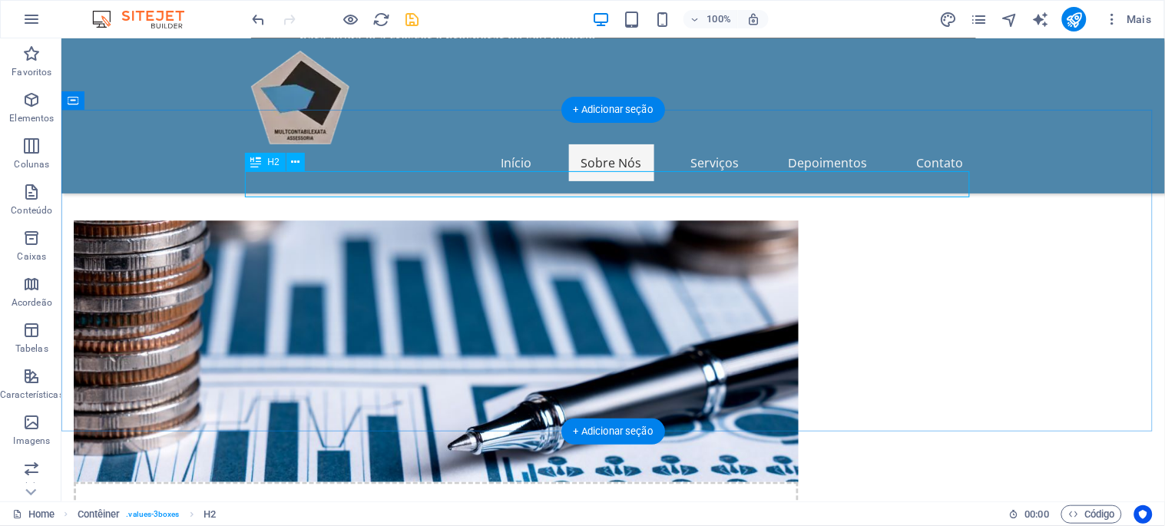
scroll to position [1015, 0]
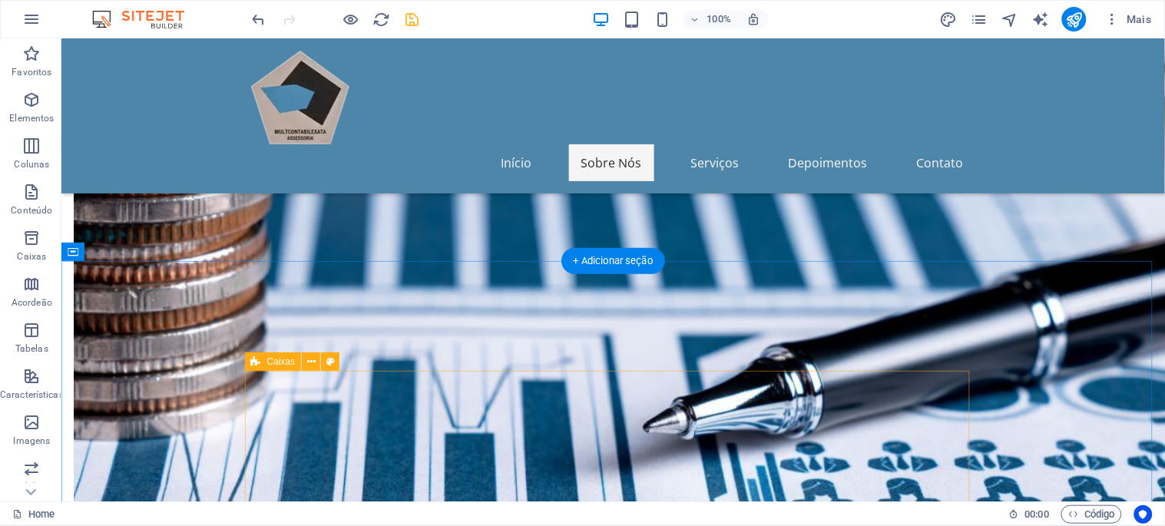
drag, startPoint x: 271, startPoint y: 376, endPoint x: 296, endPoint y: 174, distance: 203.5
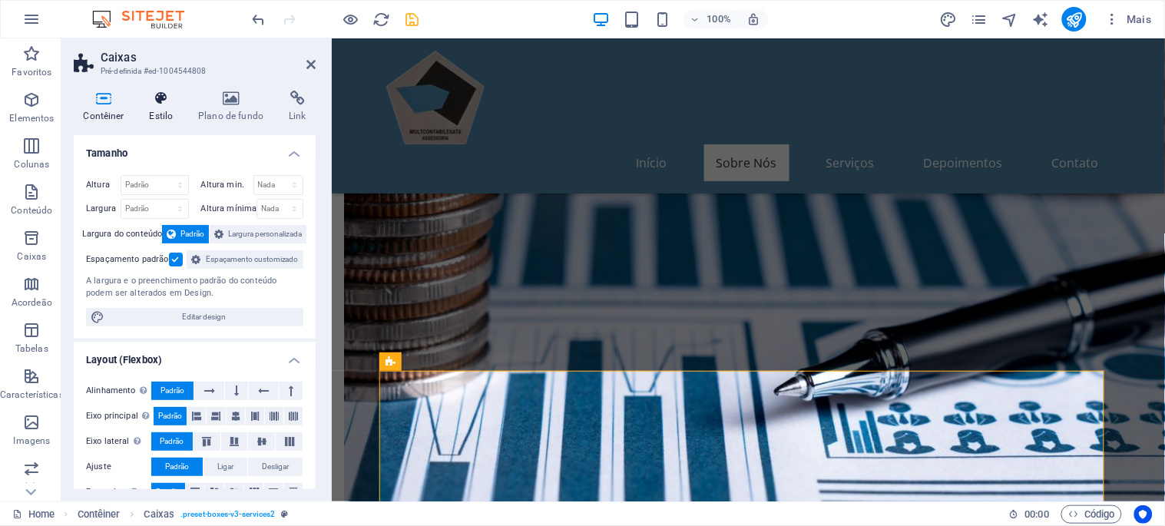
click at [155, 105] on icon at bounding box center [161, 98] width 43 height 15
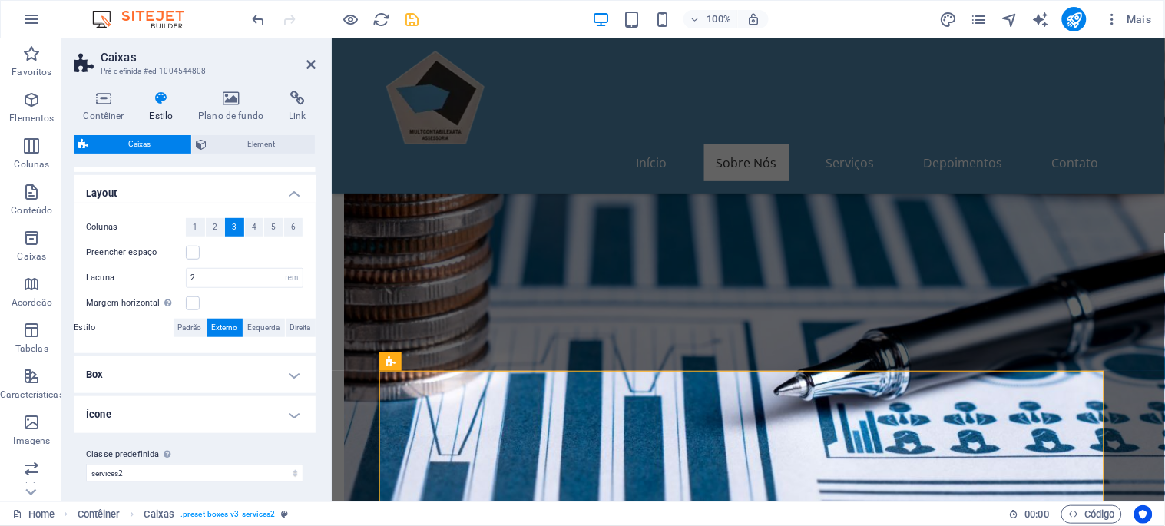
scroll to position [260, 0]
click at [270, 372] on h4 "Box" at bounding box center [195, 370] width 242 height 37
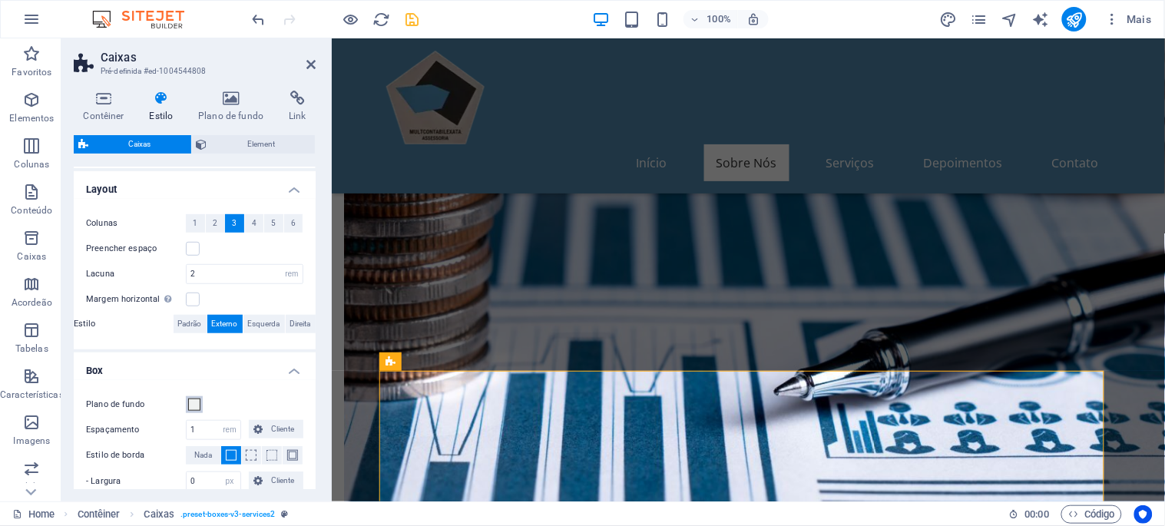
click at [197, 404] on span at bounding box center [194, 405] width 12 height 12
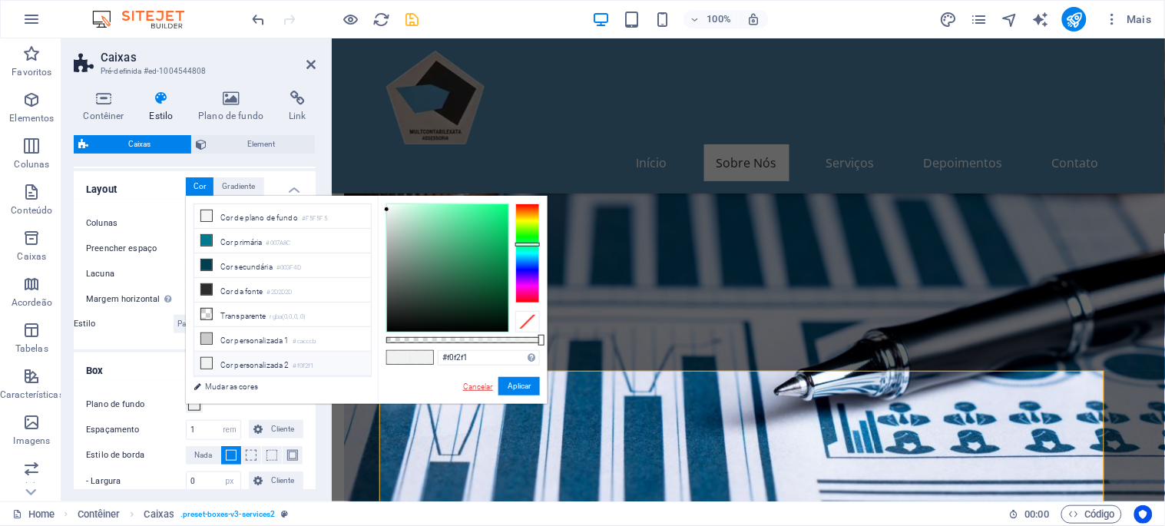
click at [472, 384] on link "Cancelar" at bounding box center [478, 387] width 33 height 12
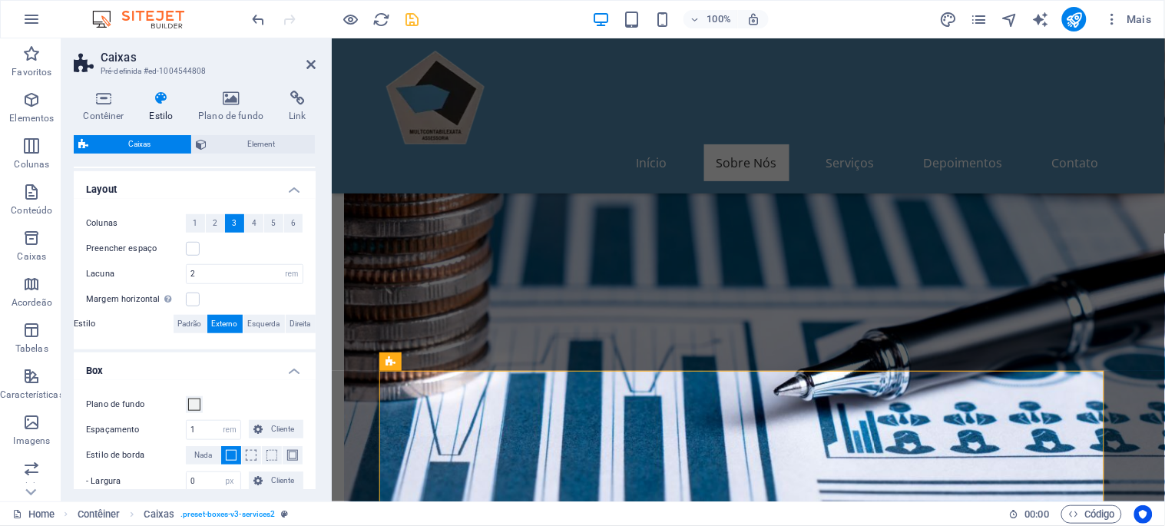
scroll to position [454, 0]
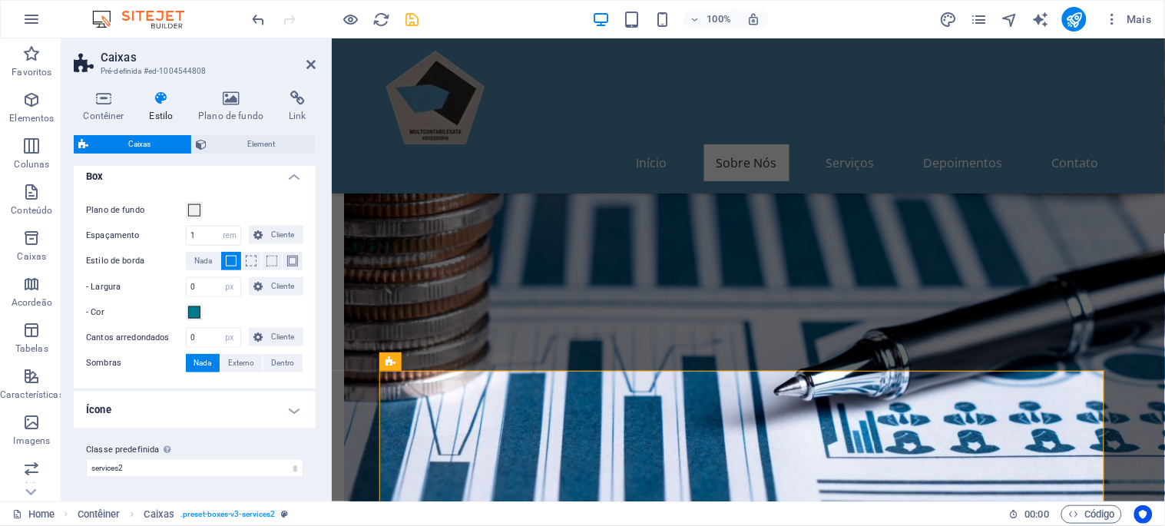
click at [181, 412] on h4 "Ícone" at bounding box center [195, 410] width 242 height 37
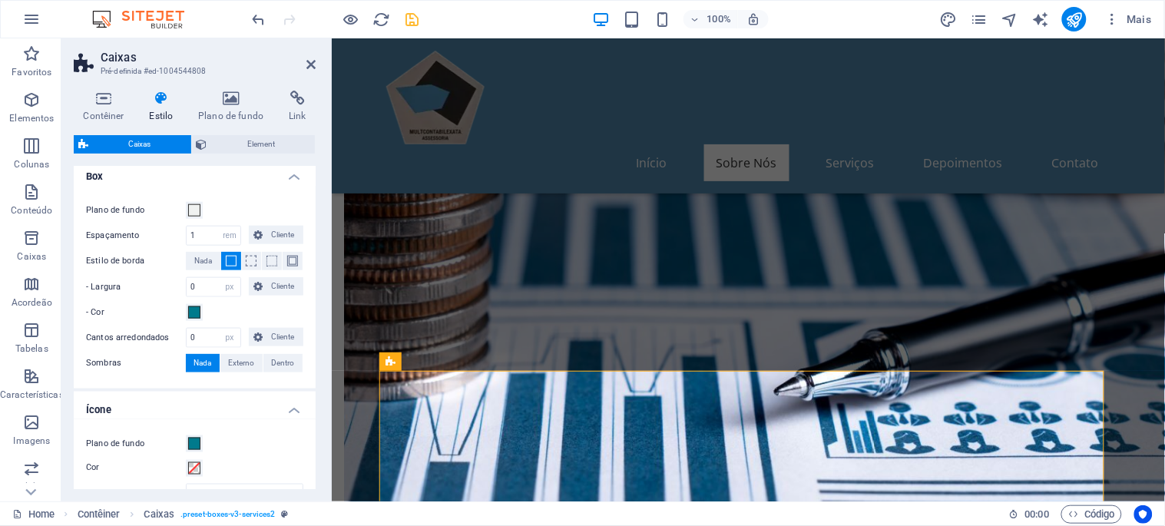
scroll to position [624, 0]
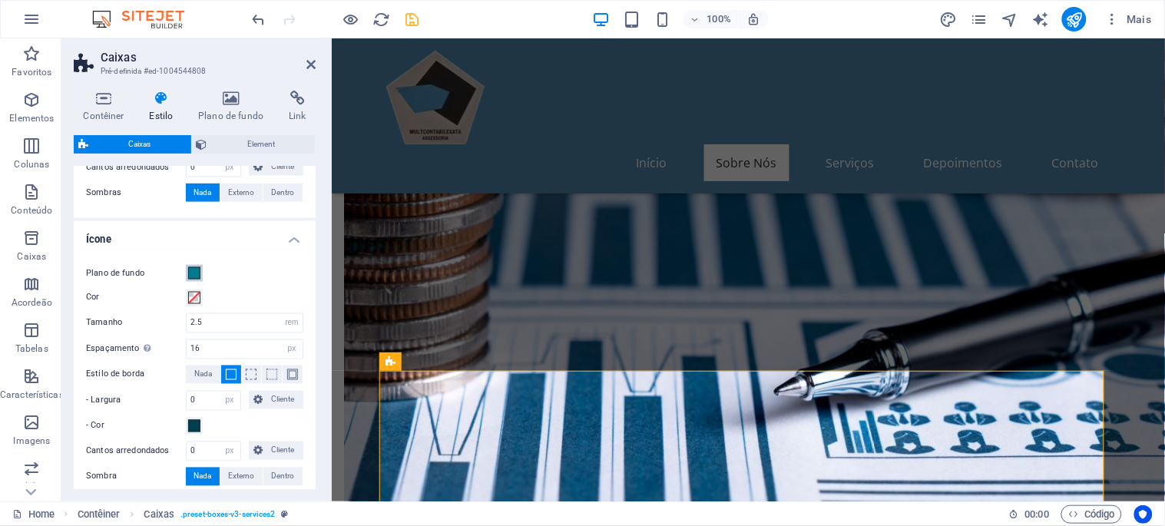
click at [190, 270] on span at bounding box center [194, 273] width 12 height 12
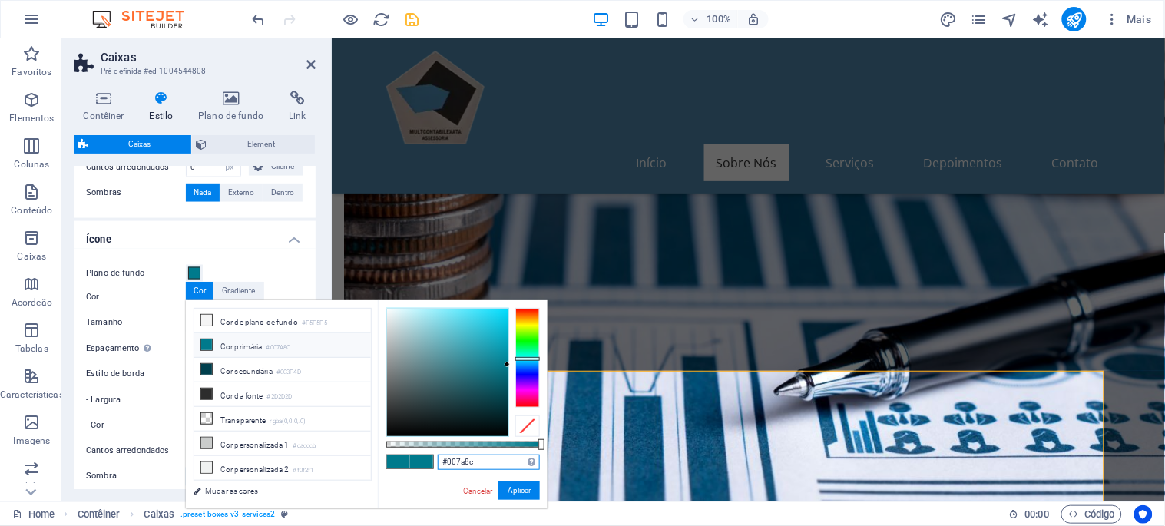
click at [456, 458] on input "#007a8c" at bounding box center [489, 462] width 102 height 15
paste input "4e86aa"
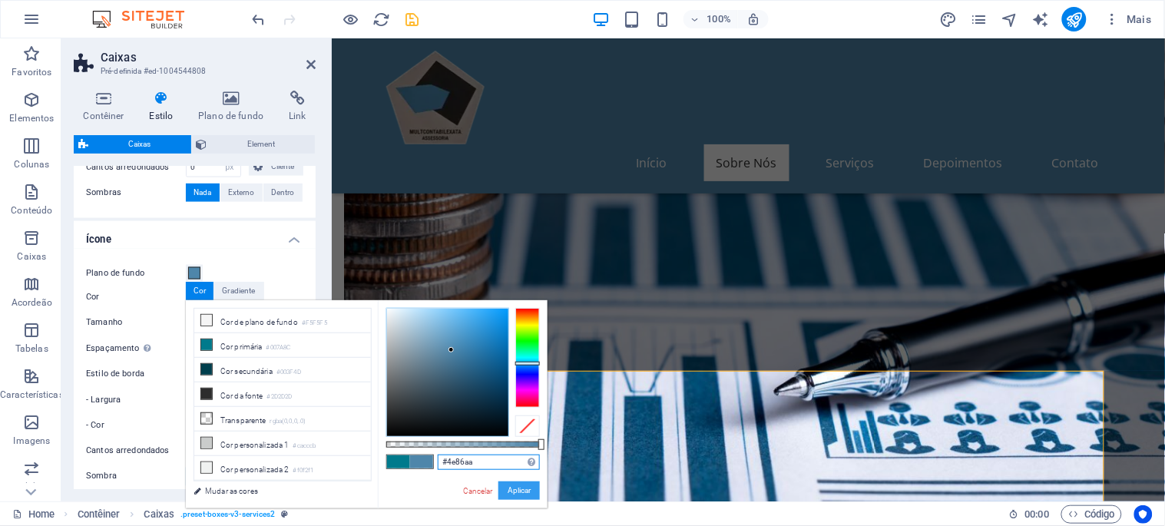
type input "#4e86aa"
drag, startPoint x: 533, startPoint y: 490, endPoint x: 200, endPoint y: 453, distance: 335.3
click at [533, 473] on button "Aplicar" at bounding box center [518, 490] width 41 height 18
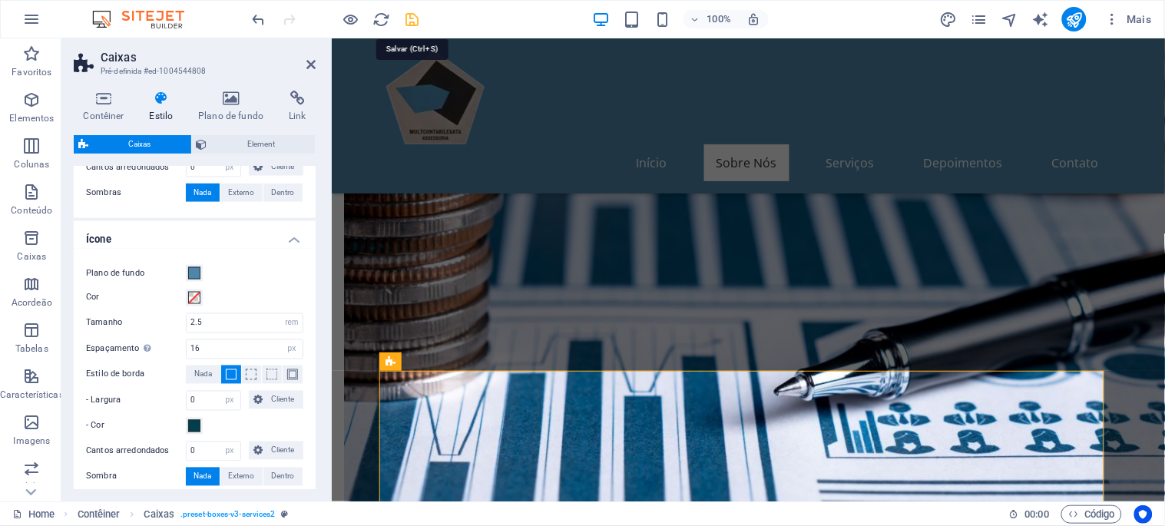
click at [410, 16] on icon "save" at bounding box center [413, 20] width 18 height 18
checkbox input "false"
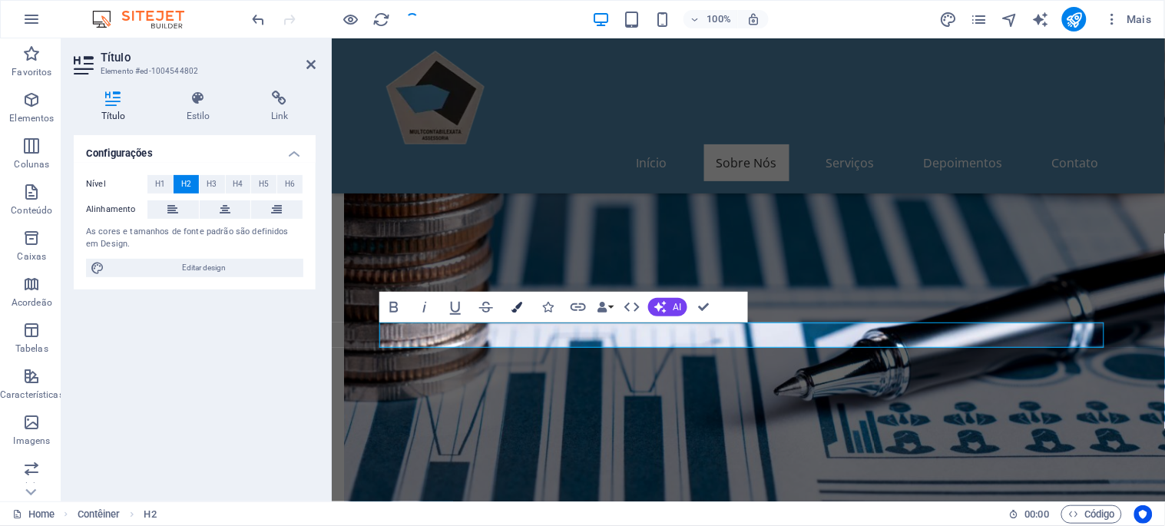
click at [512, 299] on button "Colors" at bounding box center [516, 307] width 29 height 31
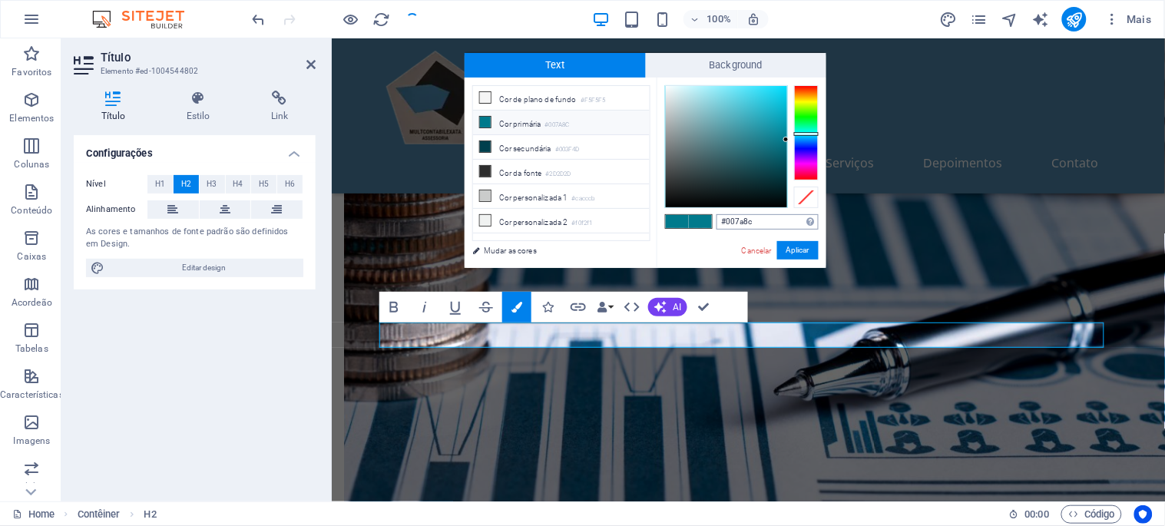
click at [735, 221] on input "#007a8c" at bounding box center [767, 221] width 102 height 15
click at [734, 221] on input "#007a8c" at bounding box center [767, 221] width 102 height 15
click at [734, 223] on input "#007a8c" at bounding box center [767, 221] width 102 height 15
type input "#4e86aa"
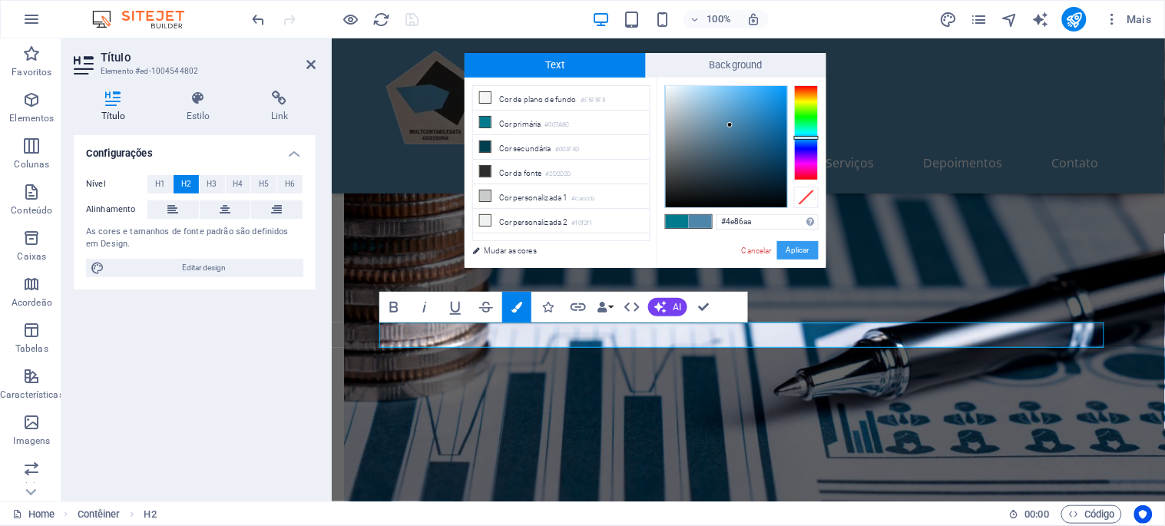
click at [794, 252] on button "Aplicar" at bounding box center [797, 250] width 41 height 18
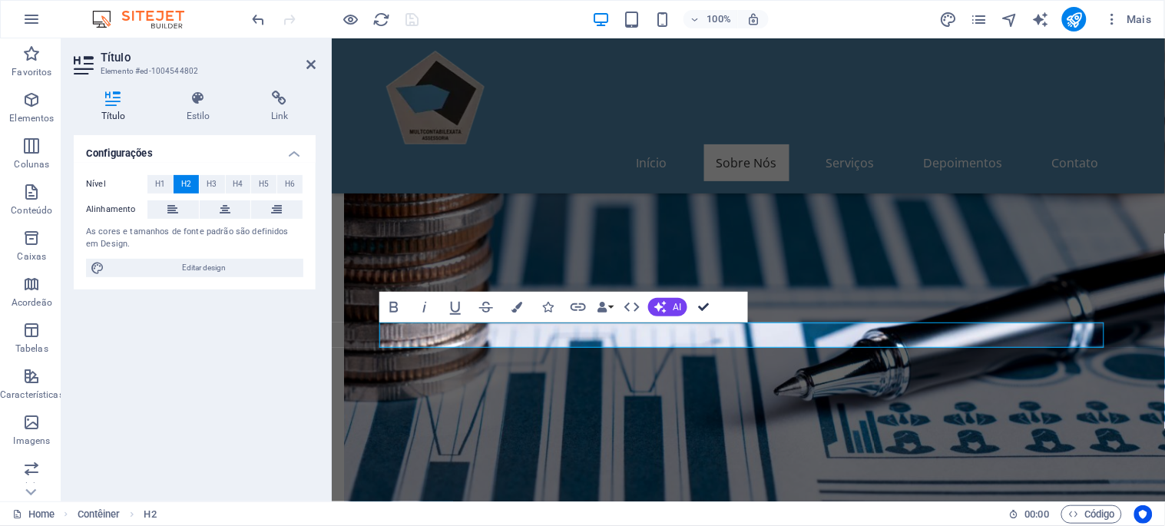
drag, startPoint x: 699, startPoint y: 301, endPoint x: 636, endPoint y: 263, distance: 73.8
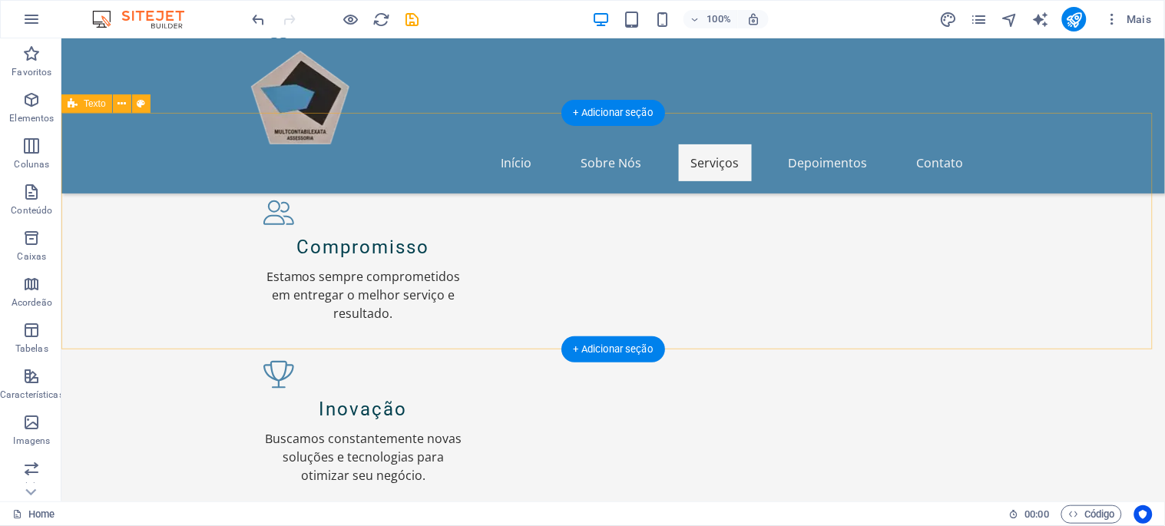
scroll to position [1613, 0]
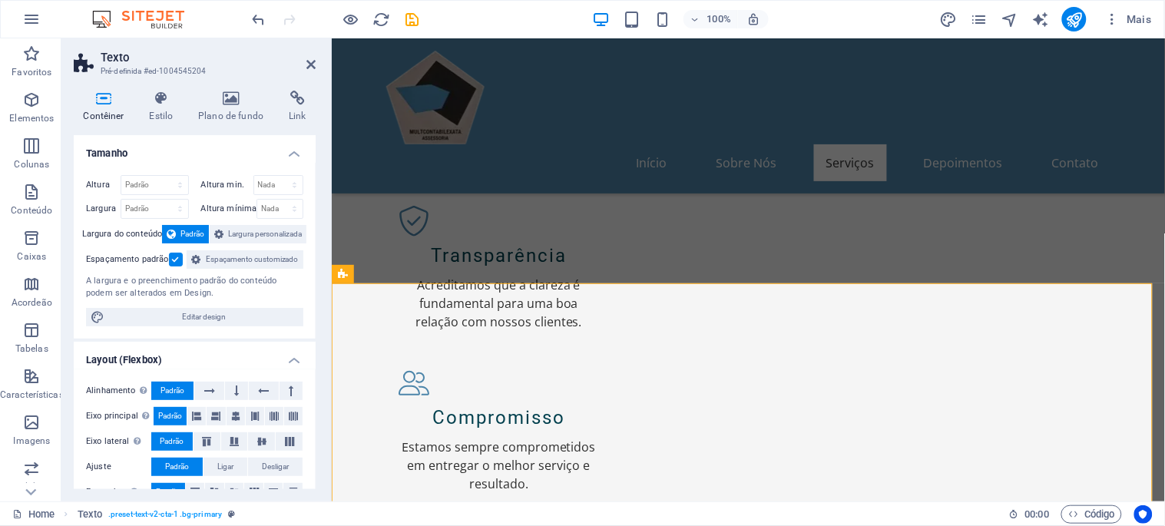
click at [230, 109] on h4 "Plano de fundo" at bounding box center [234, 107] width 91 height 32
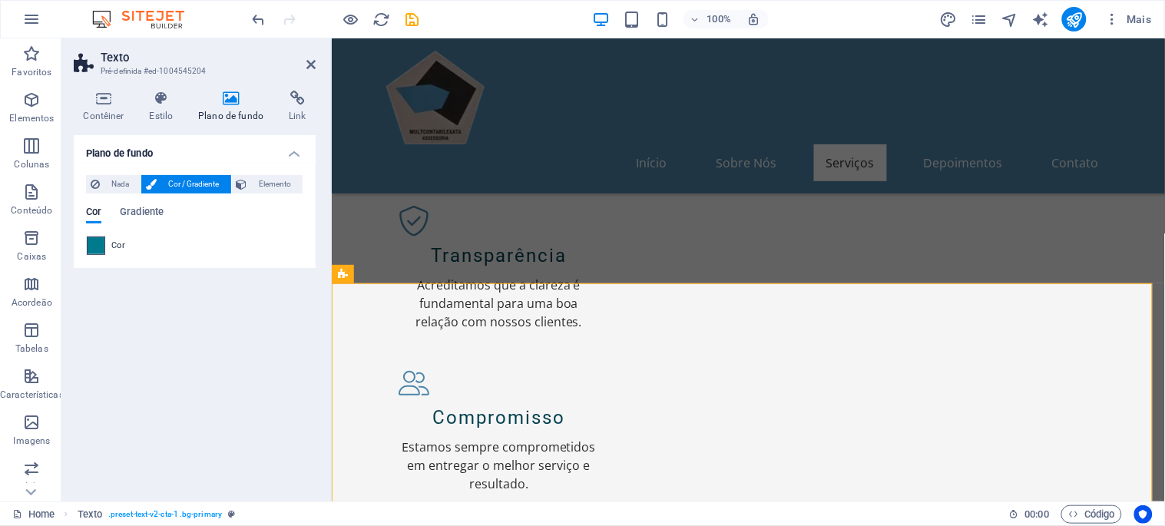
click at [95, 241] on span at bounding box center [96, 245] width 17 height 17
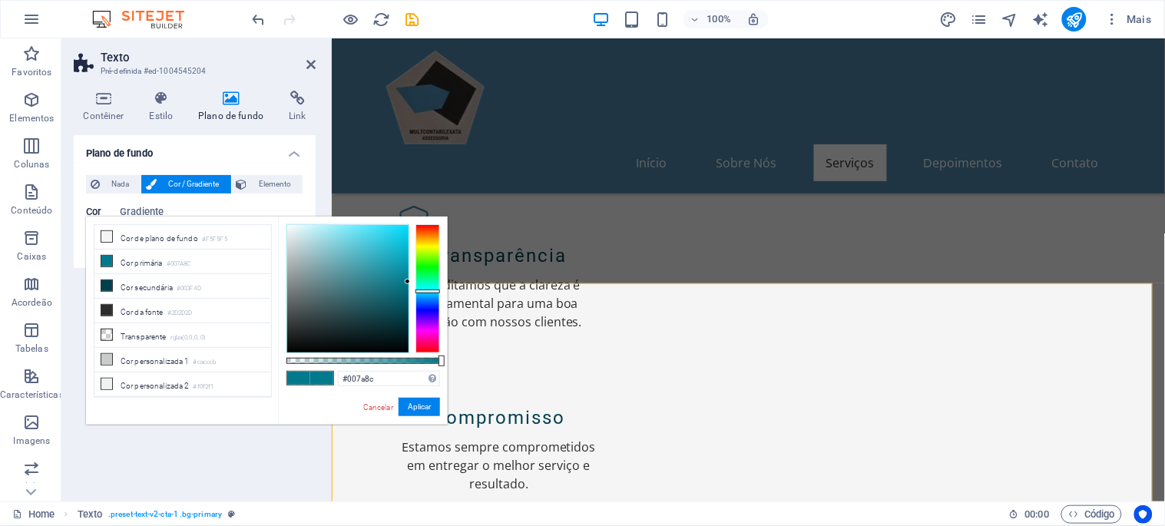
click at [357, 389] on div "#007a8c Formatos suportados #0852ed rgb(8, 82, 237) rgba(8, 82, 237, 90%) hsv(2…" at bounding box center [363, 432] width 170 height 431
click at [357, 374] on input "#007a8c" at bounding box center [389, 378] width 102 height 15
paste input "4e86aa"
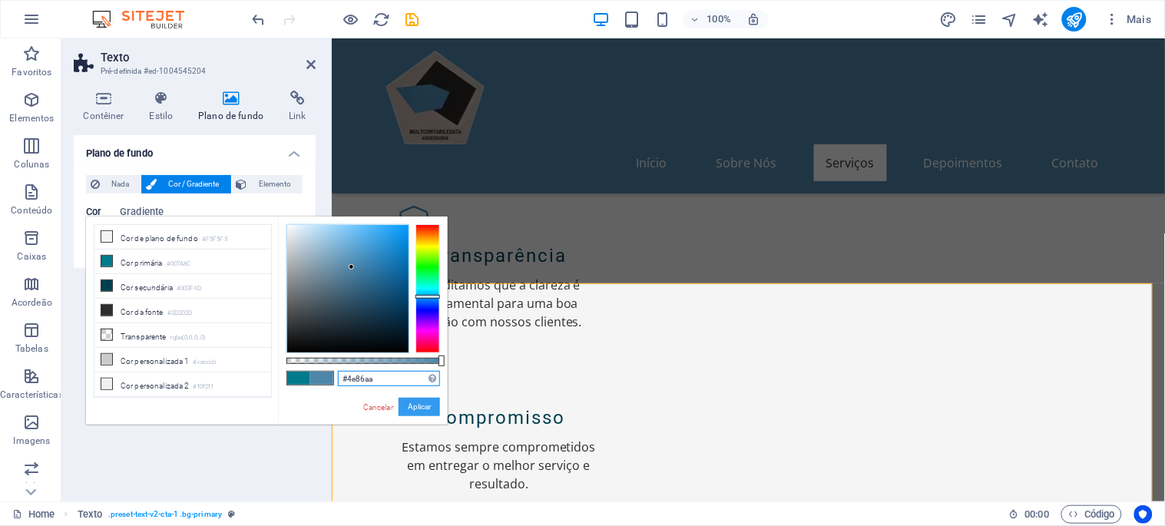
type input "#4e86aa"
click at [421, 400] on button "Aplicar" at bounding box center [419, 407] width 41 height 18
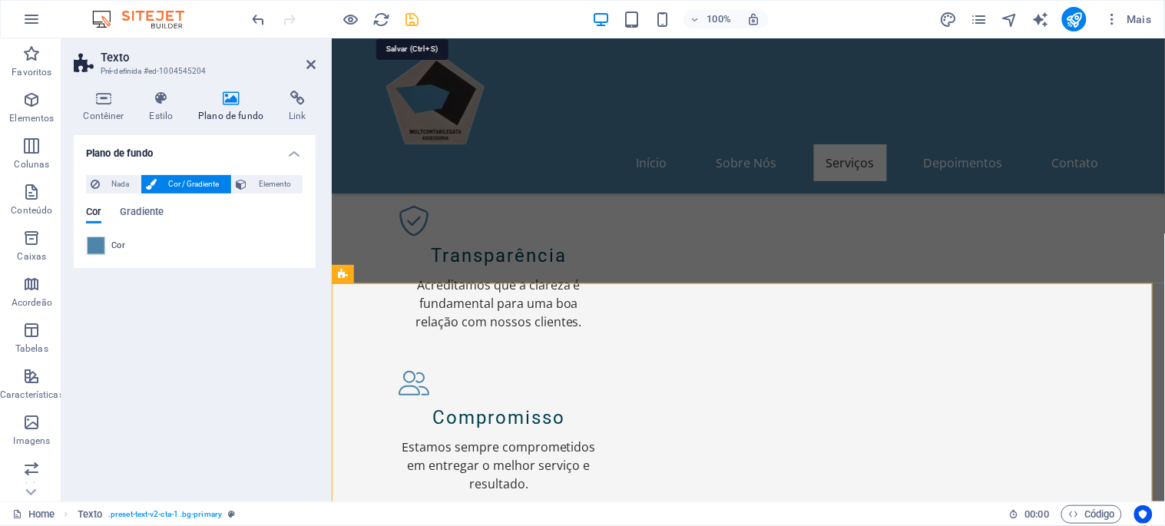
drag, startPoint x: 409, startPoint y: 13, endPoint x: 446, endPoint y: 63, distance: 62.1
click at [409, 13] on icon "save" at bounding box center [413, 20] width 18 height 18
checkbox input "false"
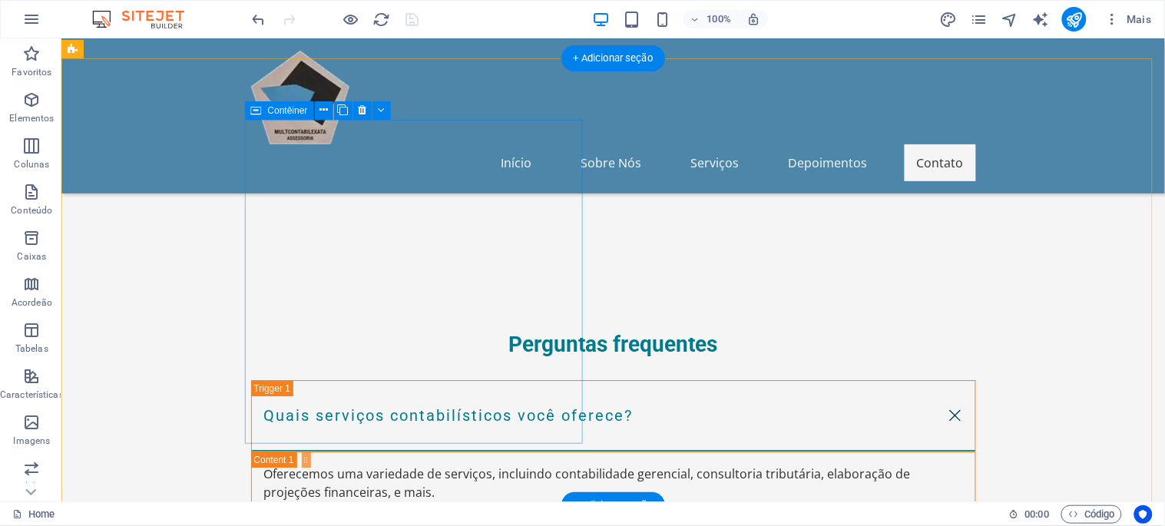
scroll to position [4343, 0]
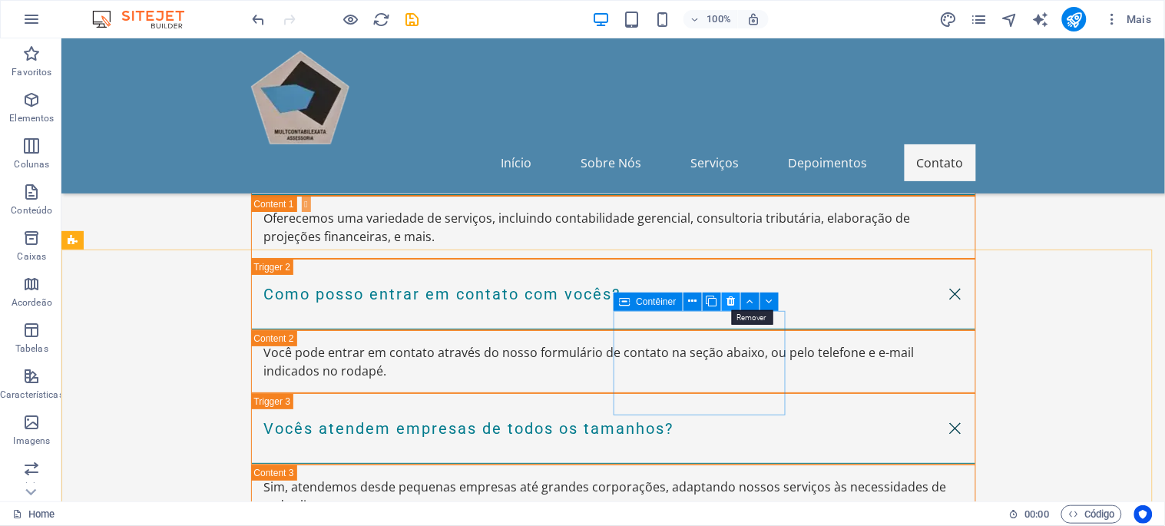
drag, startPoint x: 728, startPoint y: 296, endPoint x: 664, endPoint y: 267, distance: 70.1
click at [728, 296] on icon at bounding box center [730, 301] width 8 height 16
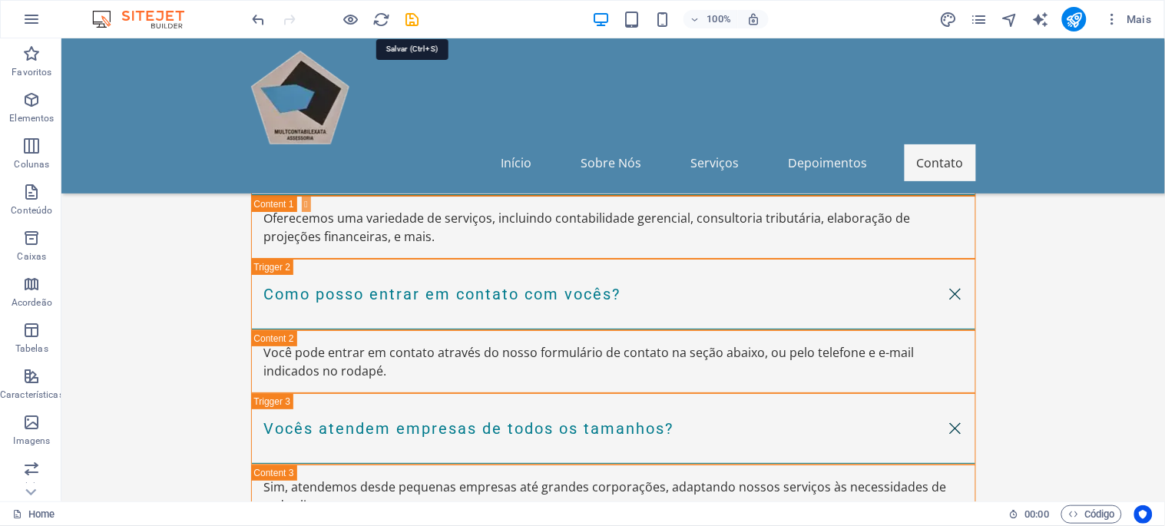
click at [409, 12] on icon "save" at bounding box center [413, 20] width 18 height 18
checkbox input "false"
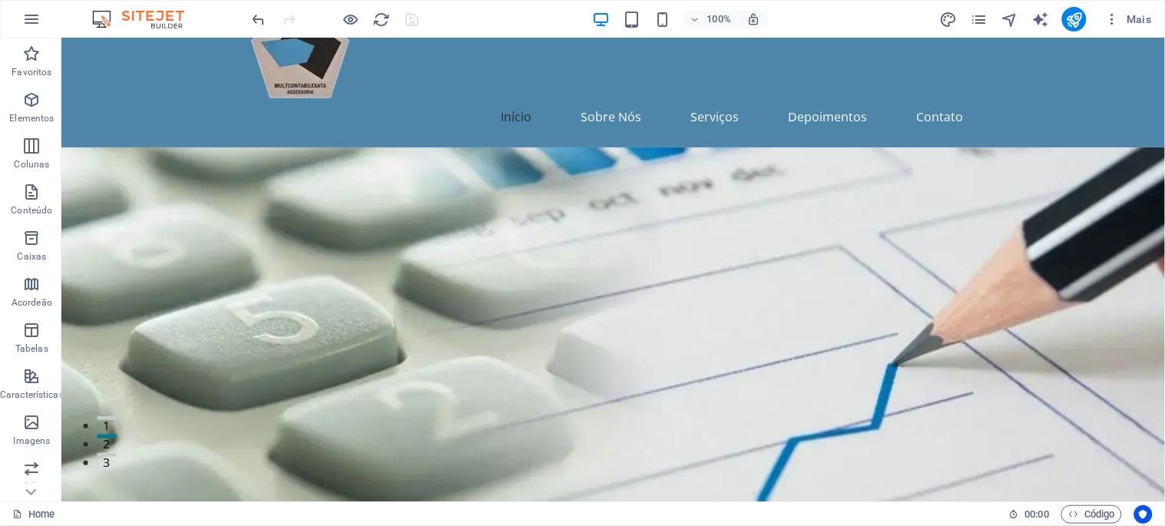
scroll to position [0, 0]
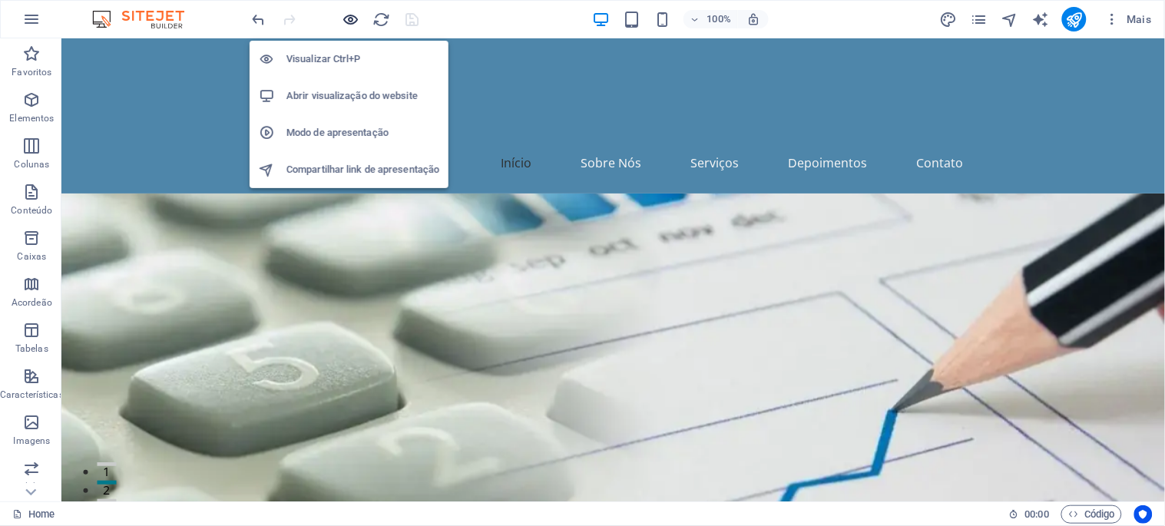
click at [350, 16] on icon "button" at bounding box center [351, 20] width 18 height 18
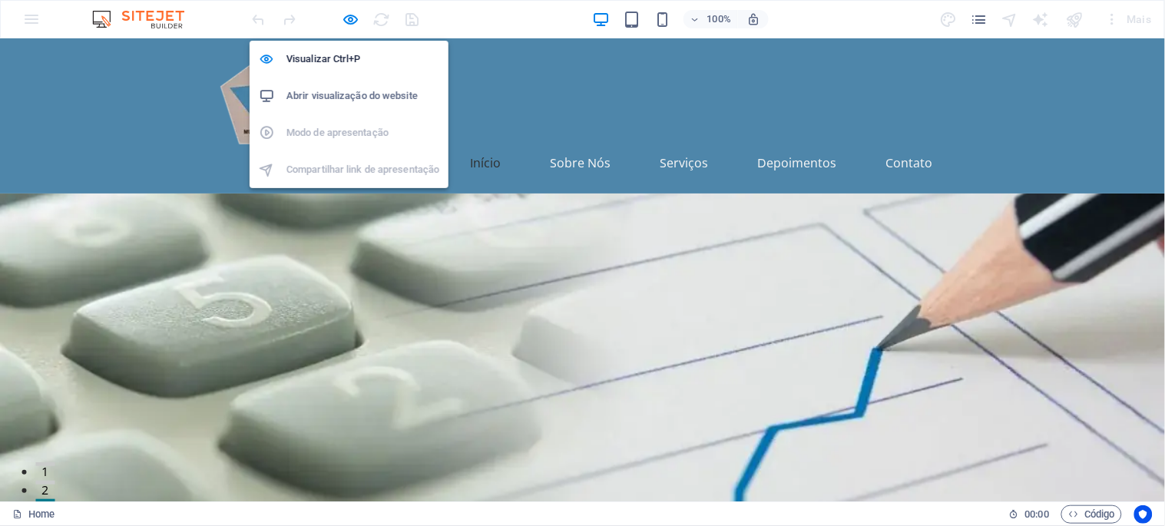
drag, startPoint x: 348, startPoint y: 14, endPoint x: 361, endPoint y: 33, distance: 23.2
click at [348, 14] on icon "button" at bounding box center [351, 20] width 18 height 18
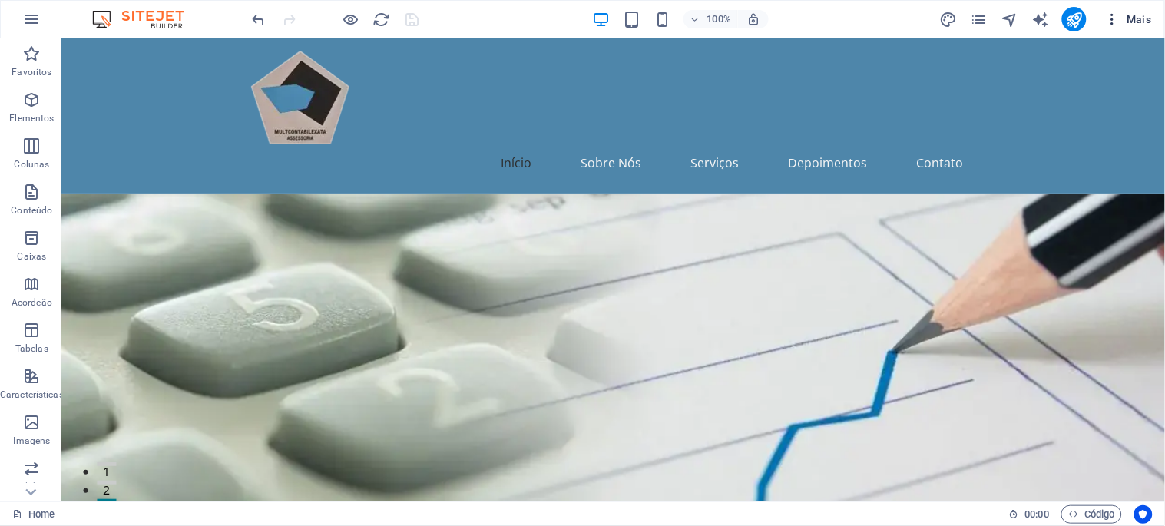
click at [1048, 17] on icon "button" at bounding box center [1112, 19] width 15 height 15
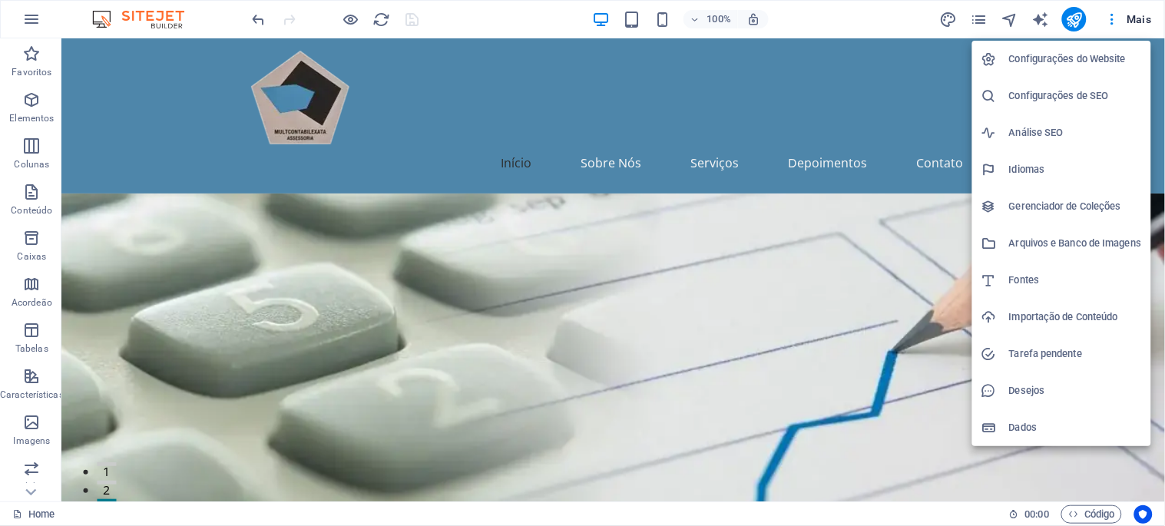
click at [1048, 55] on h6 "Configurações do Website" at bounding box center [1075, 59] width 133 height 18
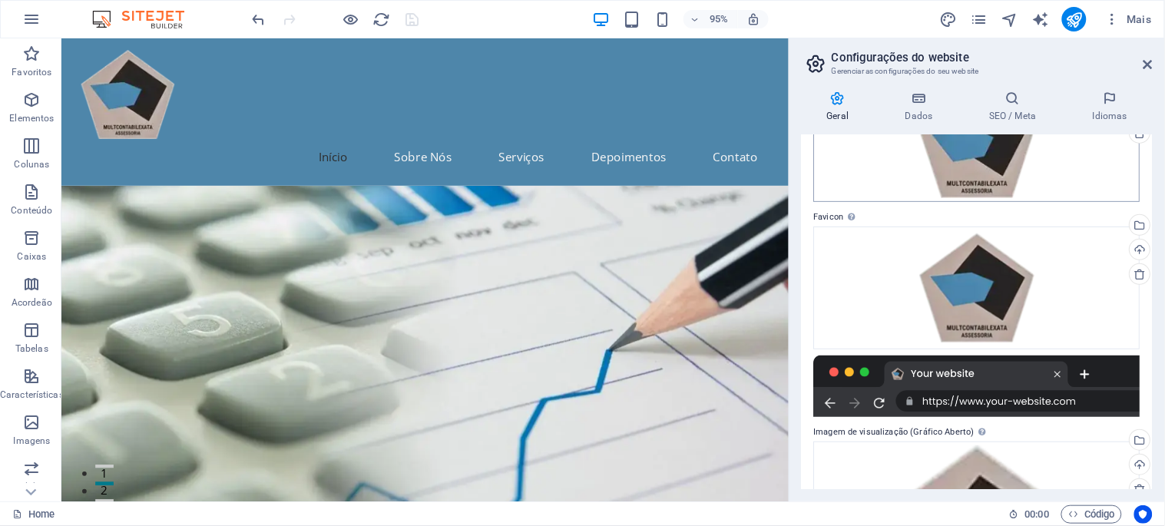
scroll to position [38, 0]
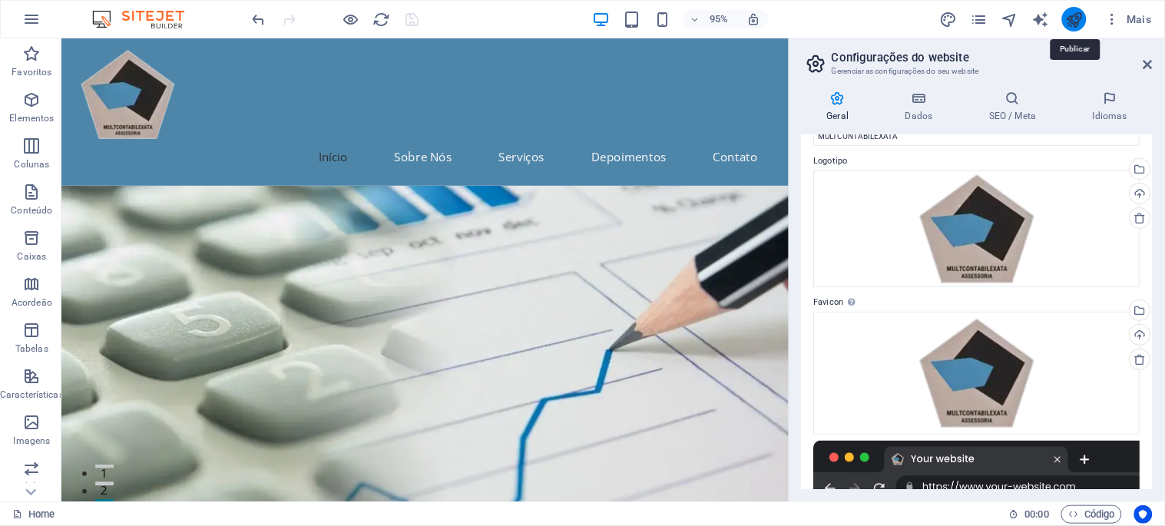
click at [1048, 23] on icon "publish" at bounding box center [1074, 20] width 18 height 18
